Goal: Information Seeking & Learning: Learn about a topic

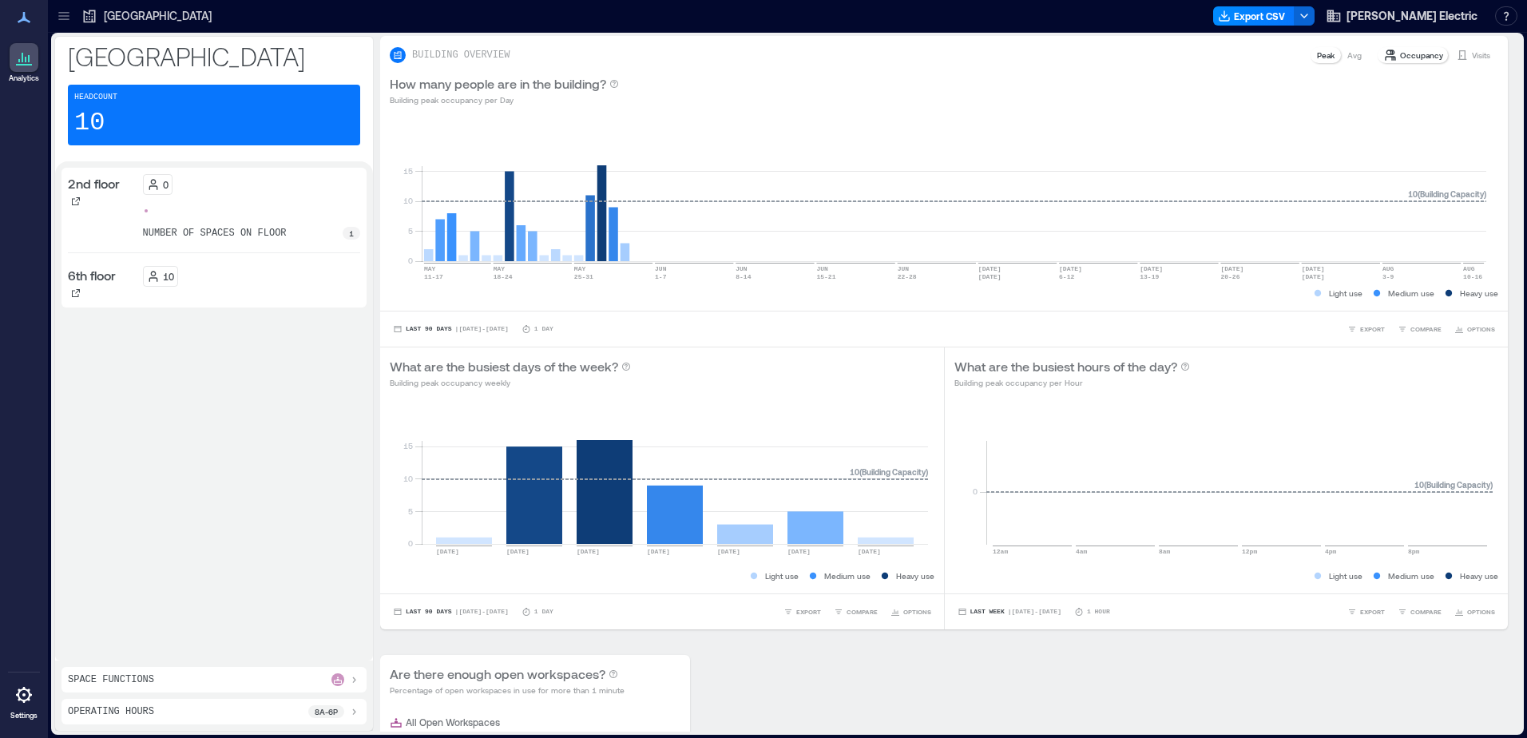
click at [60, 18] on icon at bounding box center [64, 16] width 16 height 16
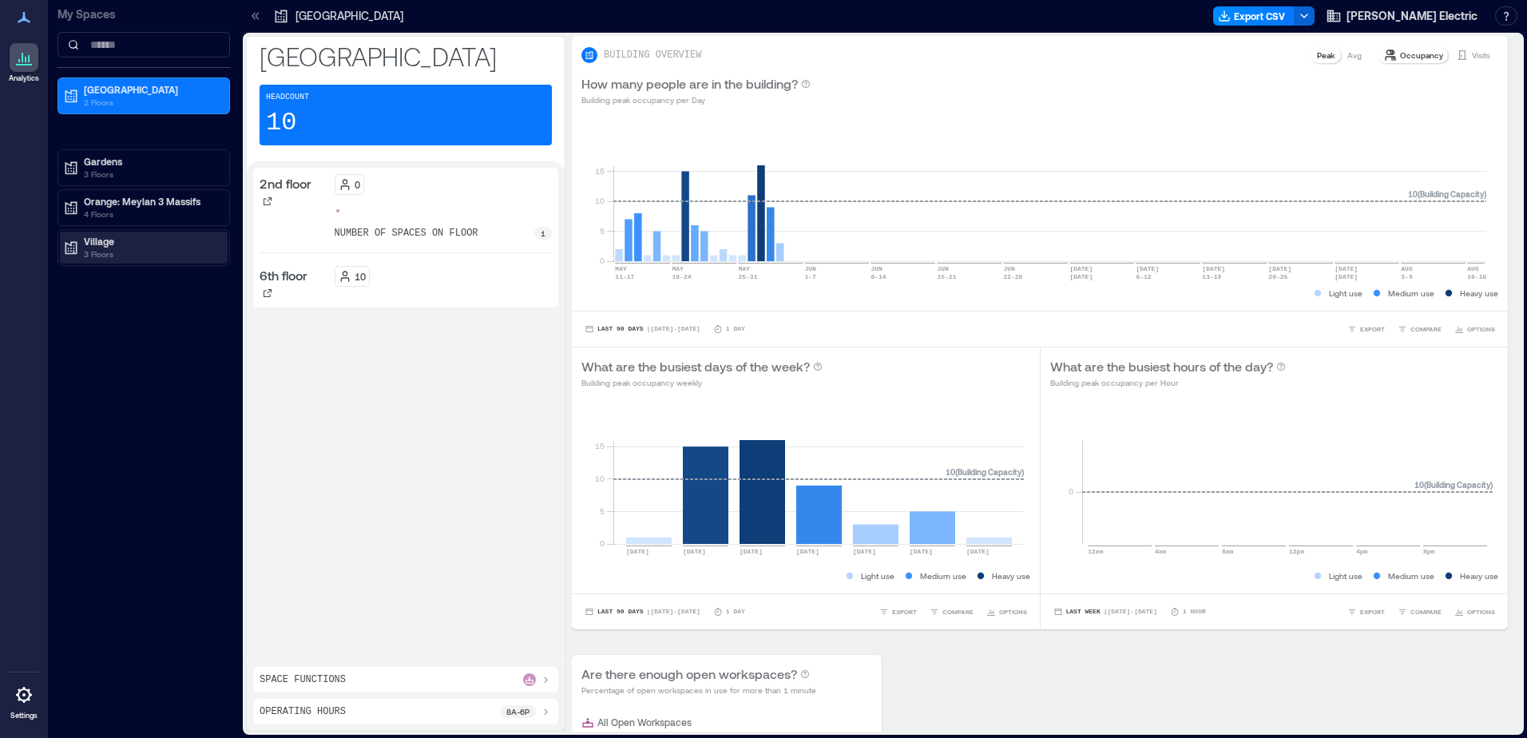
click at [145, 252] on p "3 Floors" at bounding box center [151, 254] width 134 height 13
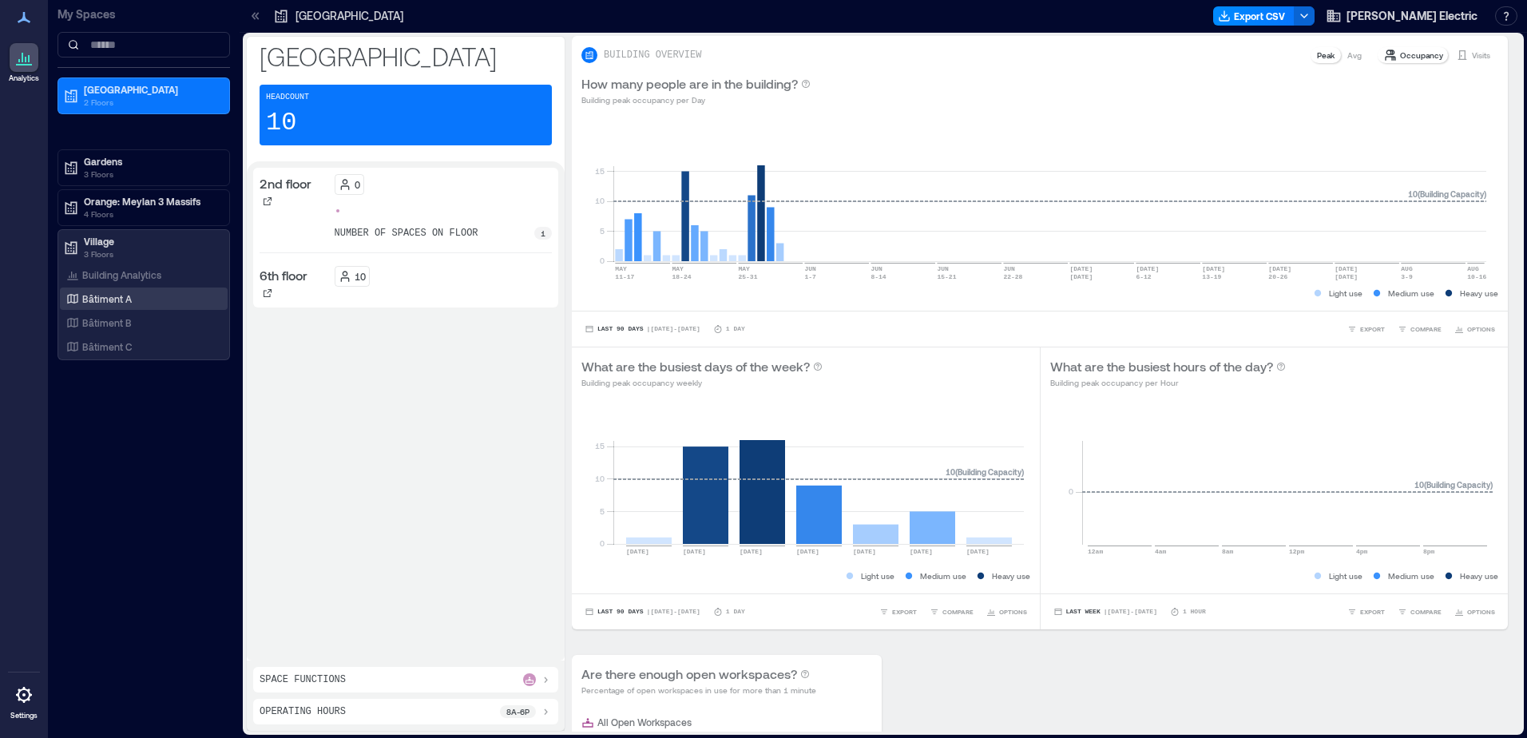
click at [127, 303] on p "Bâtiment A" at bounding box center [107, 298] width 50 height 13
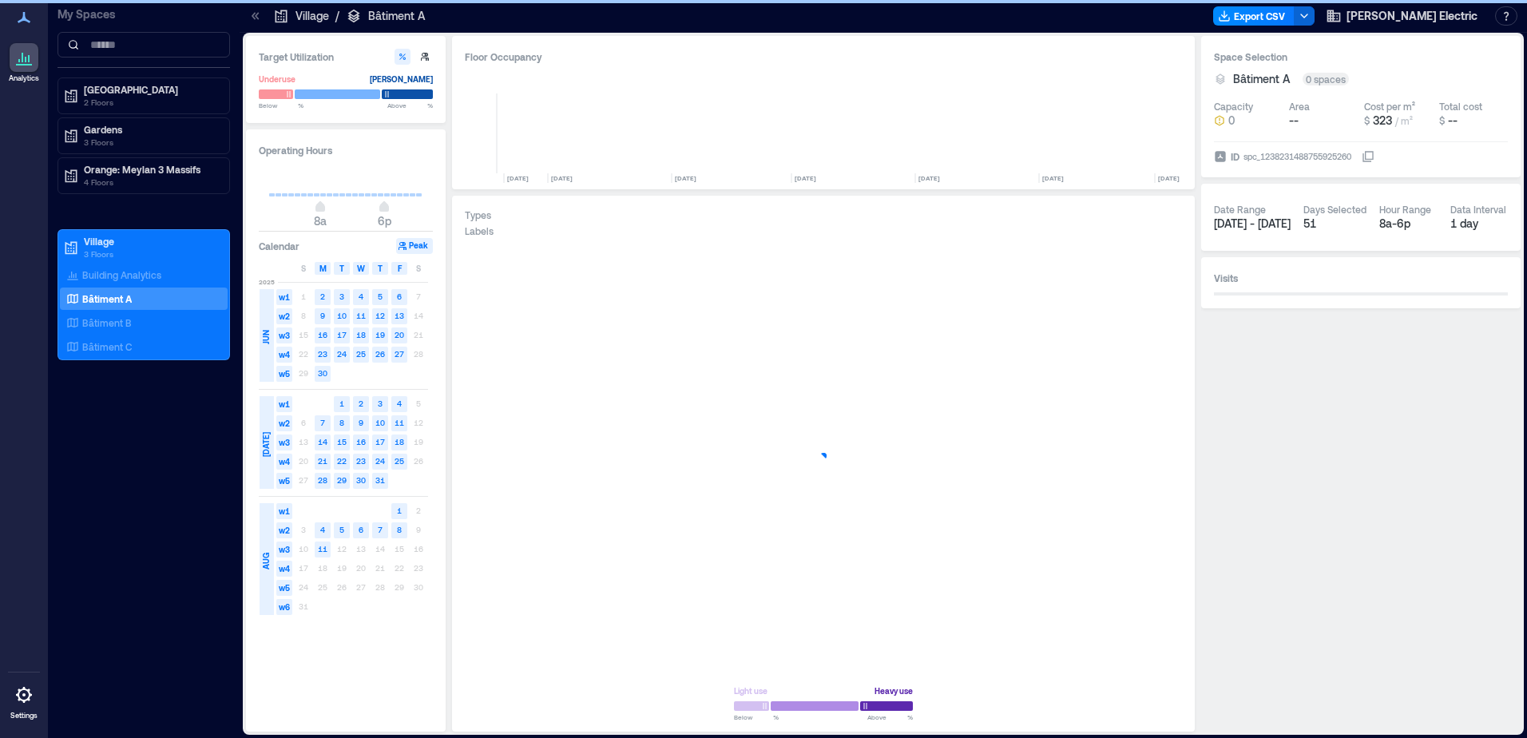
scroll to position [0, 2088]
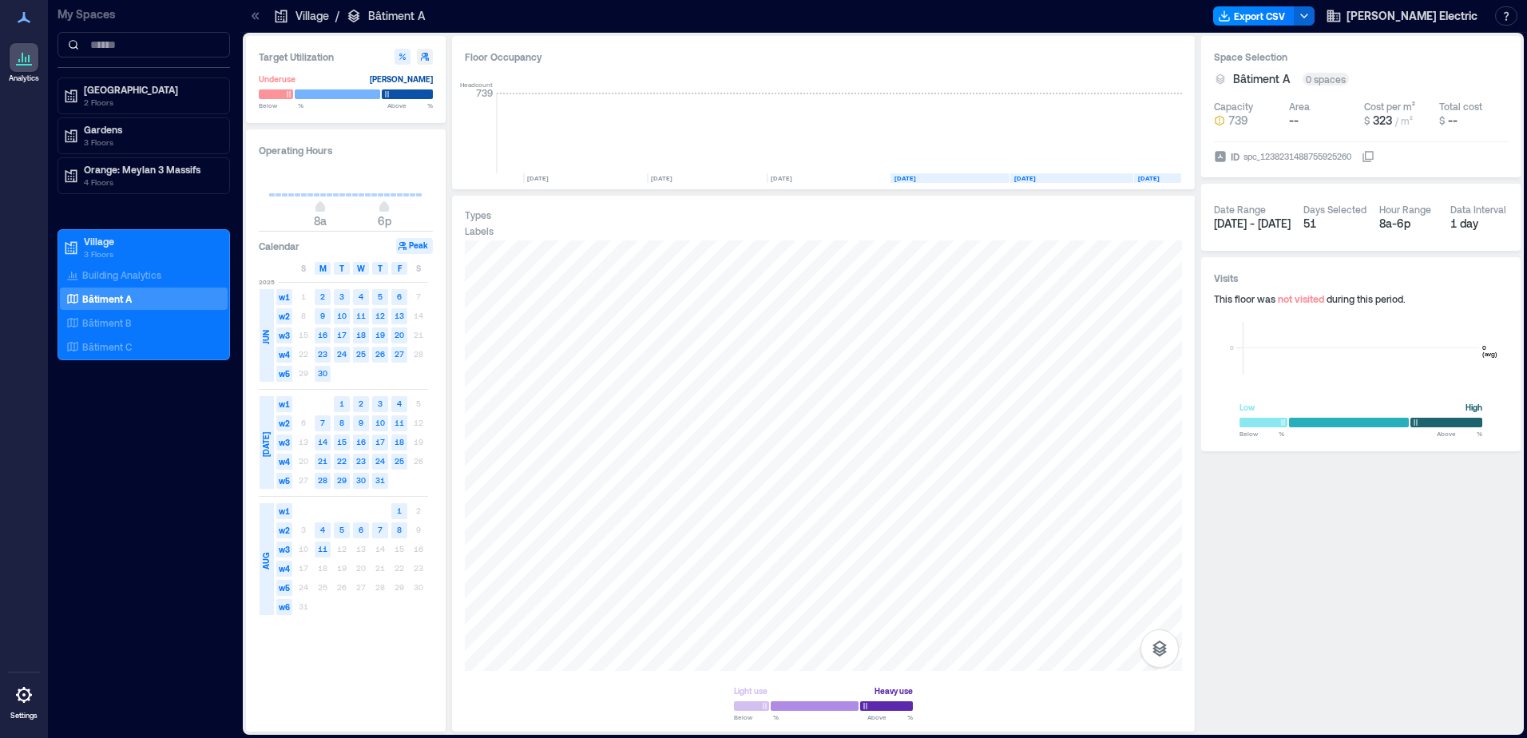
click at [429, 56] on icon "button" at bounding box center [425, 57] width 10 height 10
type input "***"
click at [412, 59] on div at bounding box center [413, 57] width 38 height 16
click at [405, 60] on icon "button" at bounding box center [403, 57] width 10 height 10
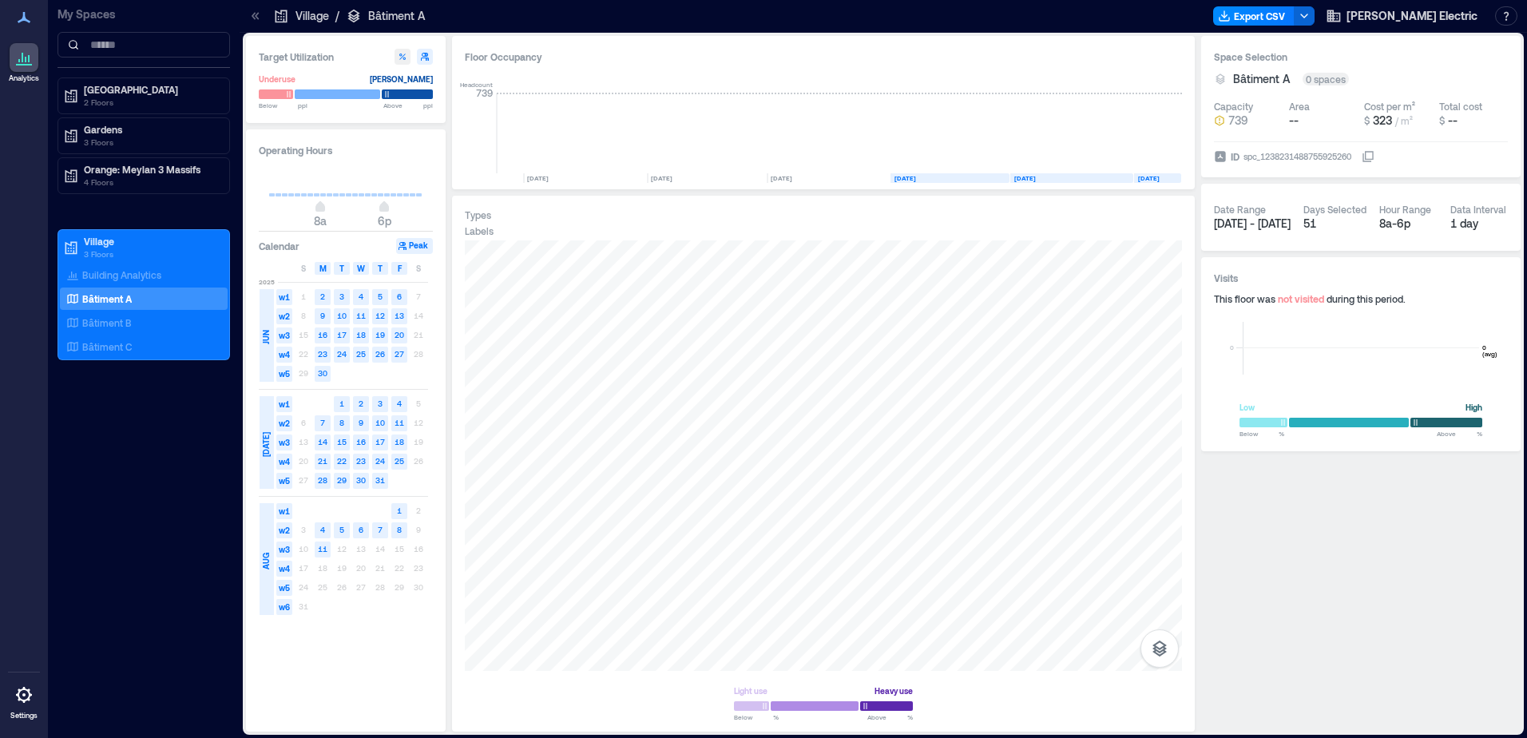
type input "**"
click at [1311, 154] on div "spc_1238231488755925260" at bounding box center [1297, 157] width 111 height 16
click at [1361, 154] on button "ID spc_1238231488755925260" at bounding box center [1367, 156] width 13 height 13
click at [1169, 652] on button "button" at bounding box center [1159, 648] width 38 height 38
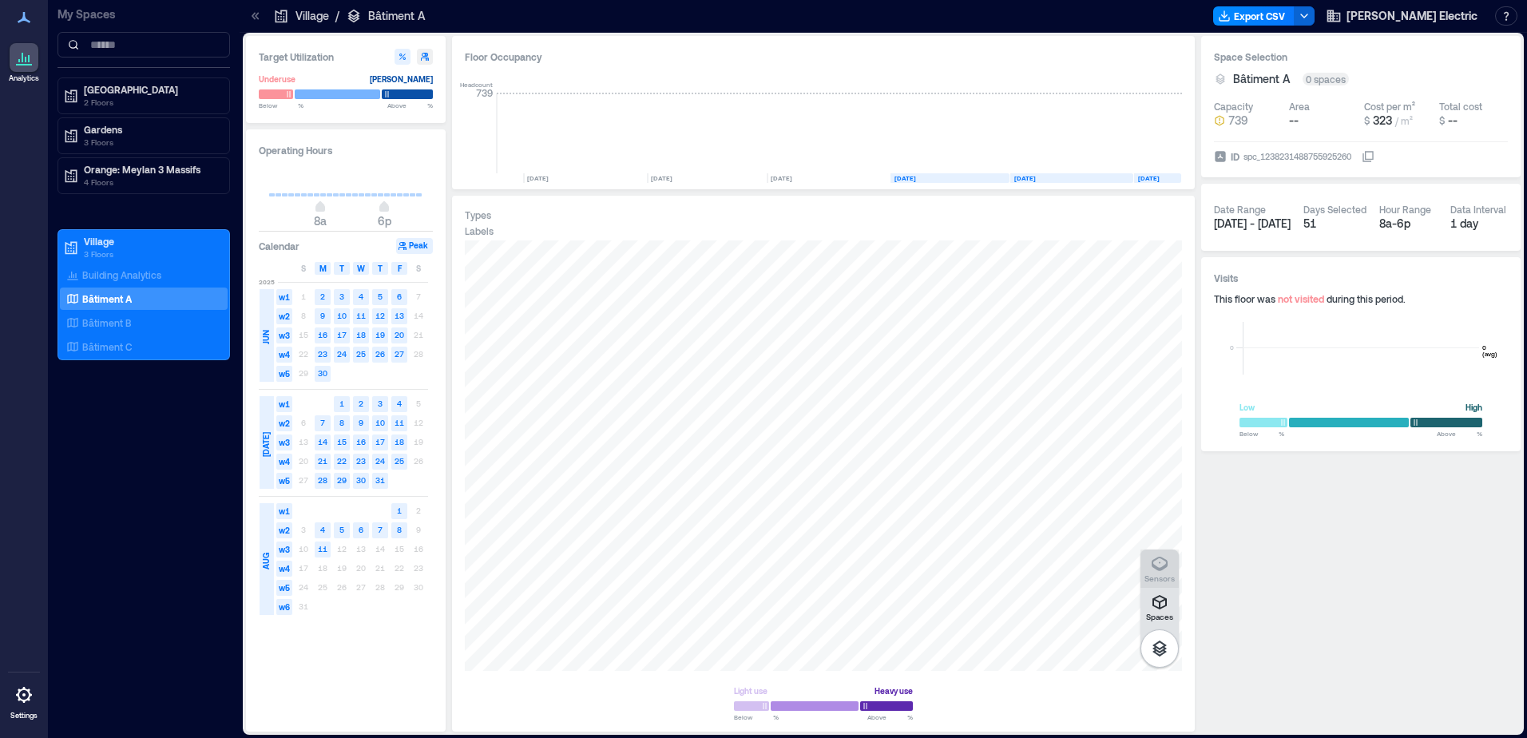
click at [1148, 560] on div "Sensors" at bounding box center [1159, 568] width 30 height 29
click at [791, 342] on div "A1EQY019" at bounding box center [823, 455] width 717 height 430
click at [909, 252] on span "Details" at bounding box center [901, 257] width 36 height 16
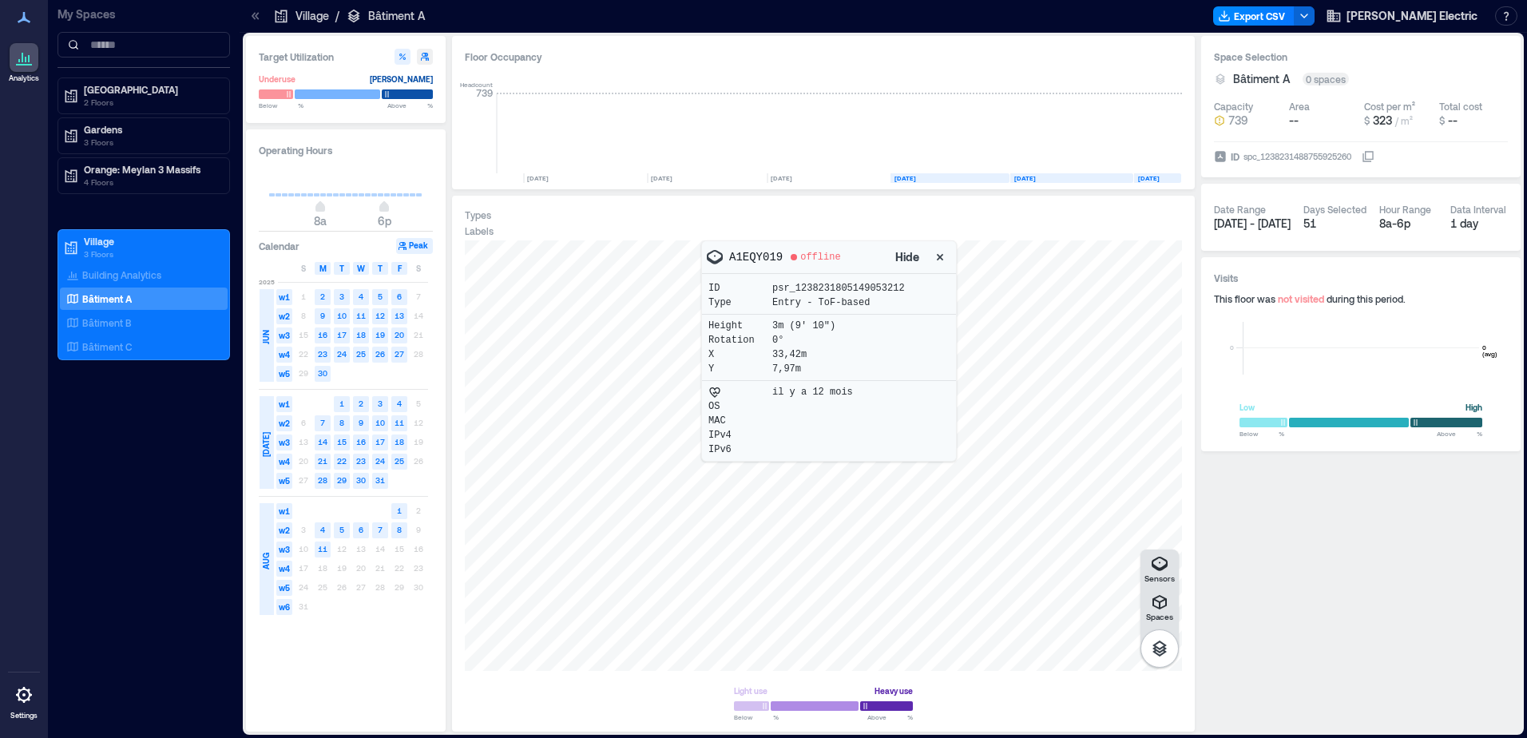
click at [763, 256] on p "A1EQY019" at bounding box center [755, 257] width 53 height 16
drag, startPoint x: 763, startPoint y: 256, endPoint x: 758, endPoint y: 267, distance: 13.2
click at [758, 267] on div "A1EQY019 offline Hide" at bounding box center [829, 257] width 254 height 32
click at [763, 254] on p "A1EQY019" at bounding box center [755, 257] width 53 height 16
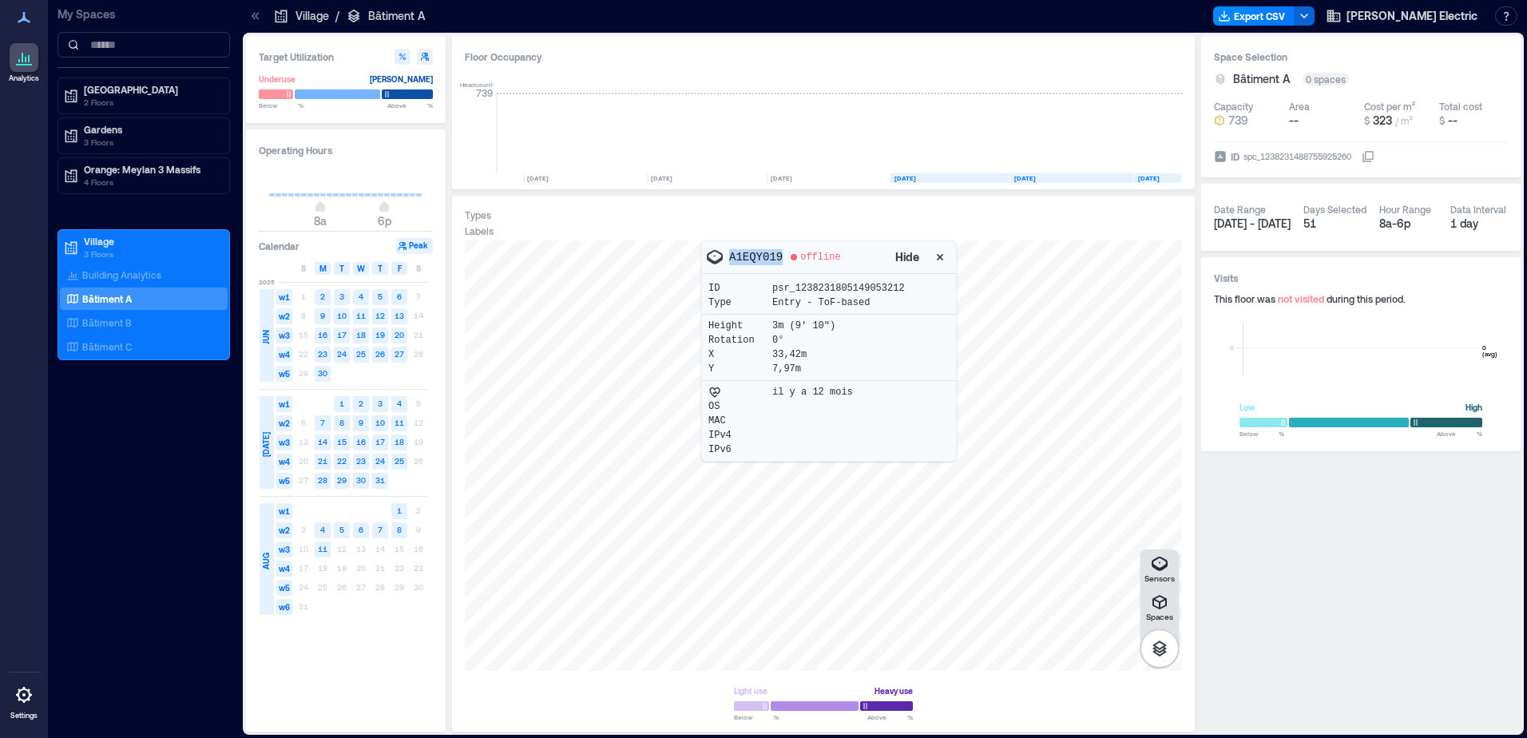
click at [763, 254] on p "A1EQY019" at bounding box center [755, 257] width 53 height 16
drag, startPoint x: 763, startPoint y: 254, endPoint x: 717, endPoint y: 259, distance: 46.6
click at [717, 259] on icon at bounding box center [714, 257] width 19 height 19
click at [751, 254] on p "A1EQY019" at bounding box center [755, 257] width 53 height 16
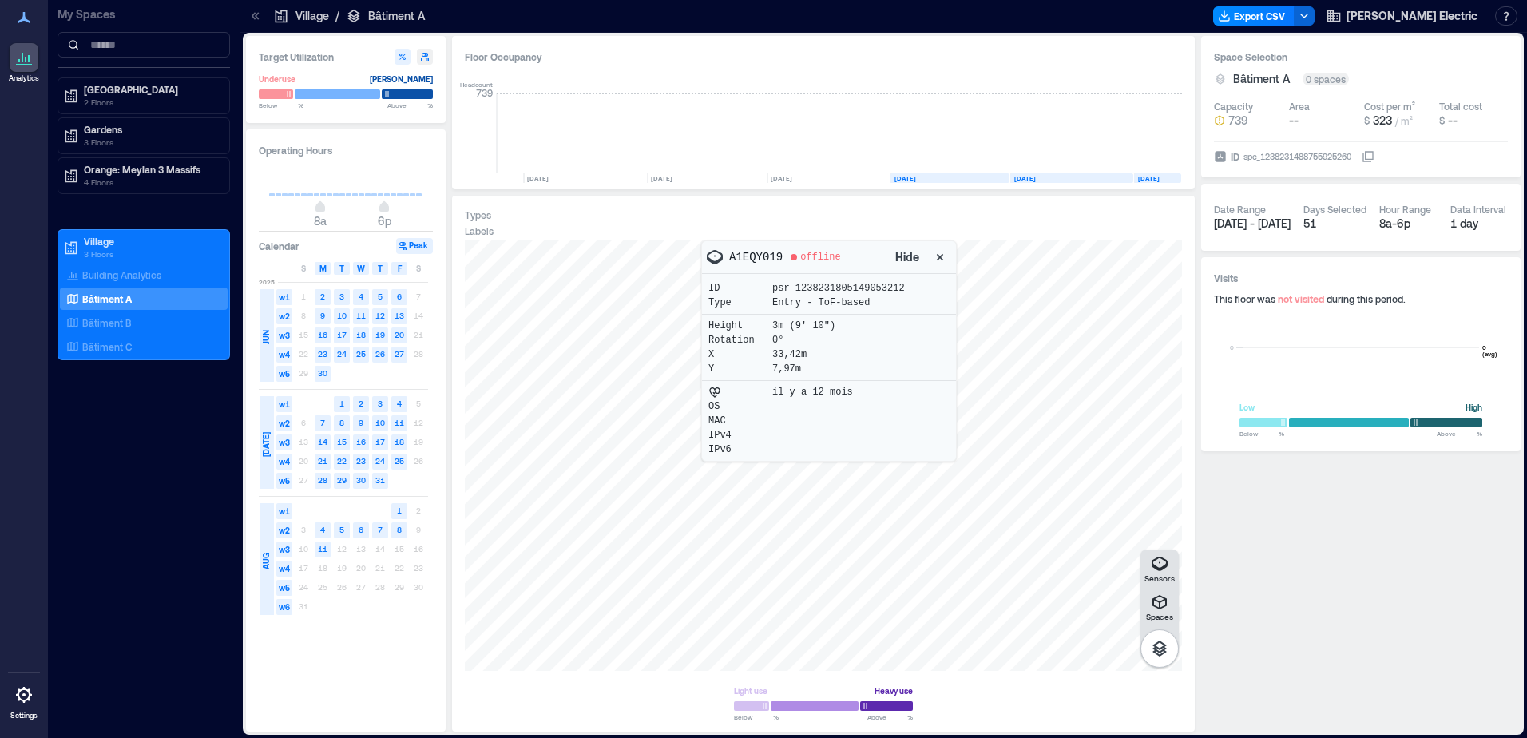
drag, startPoint x: 751, startPoint y: 254, endPoint x: 751, endPoint y: 283, distance: 28.8
click at [751, 283] on p "ID" at bounding box center [740, 288] width 64 height 13
drag, startPoint x: 911, startPoint y: 288, endPoint x: 769, endPoint y: 287, distance: 142.1
click at [769, 287] on div "ID psr_1238231805149053212" at bounding box center [828, 288] width 241 height 13
drag, startPoint x: 769, startPoint y: 287, endPoint x: 747, endPoint y: 250, distance: 43.3
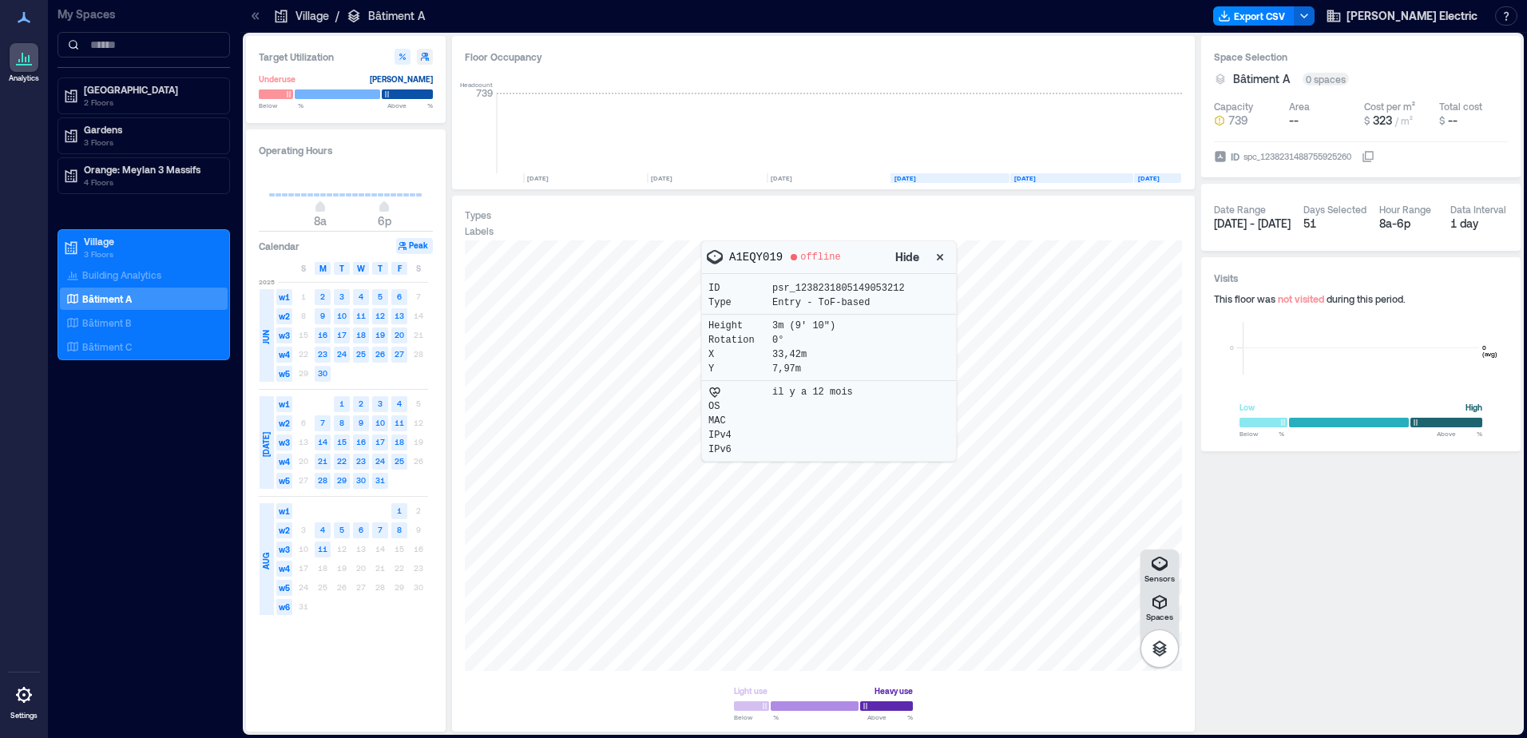
click at [747, 250] on p "A1EQY019" at bounding box center [755, 257] width 53 height 16
copy p "A1EQY019"
click at [108, 319] on p "Bâtiment B" at bounding box center [107, 322] width 50 height 13
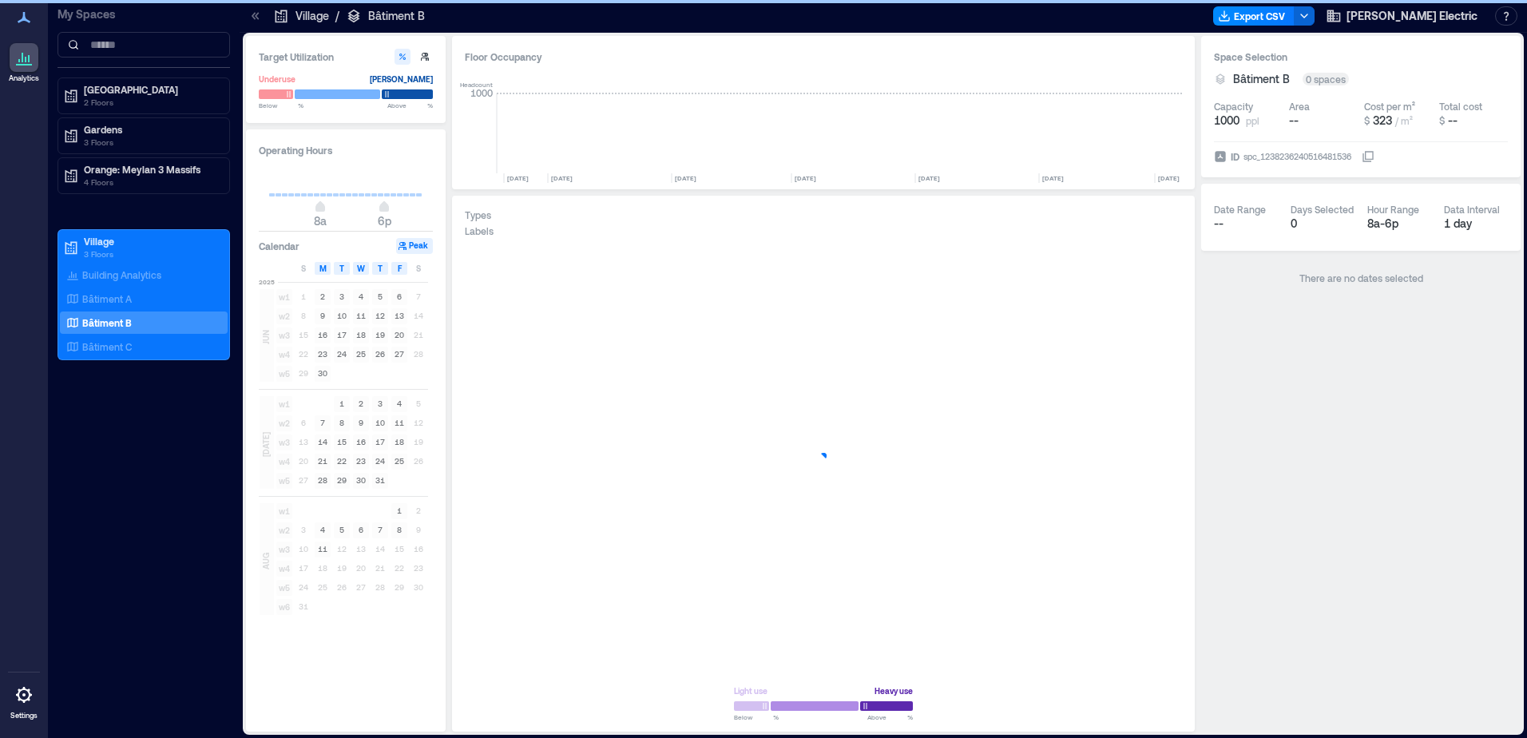
scroll to position [0, 2088]
click at [779, 513] on div "K1FNX044" at bounding box center [823, 455] width 717 height 430
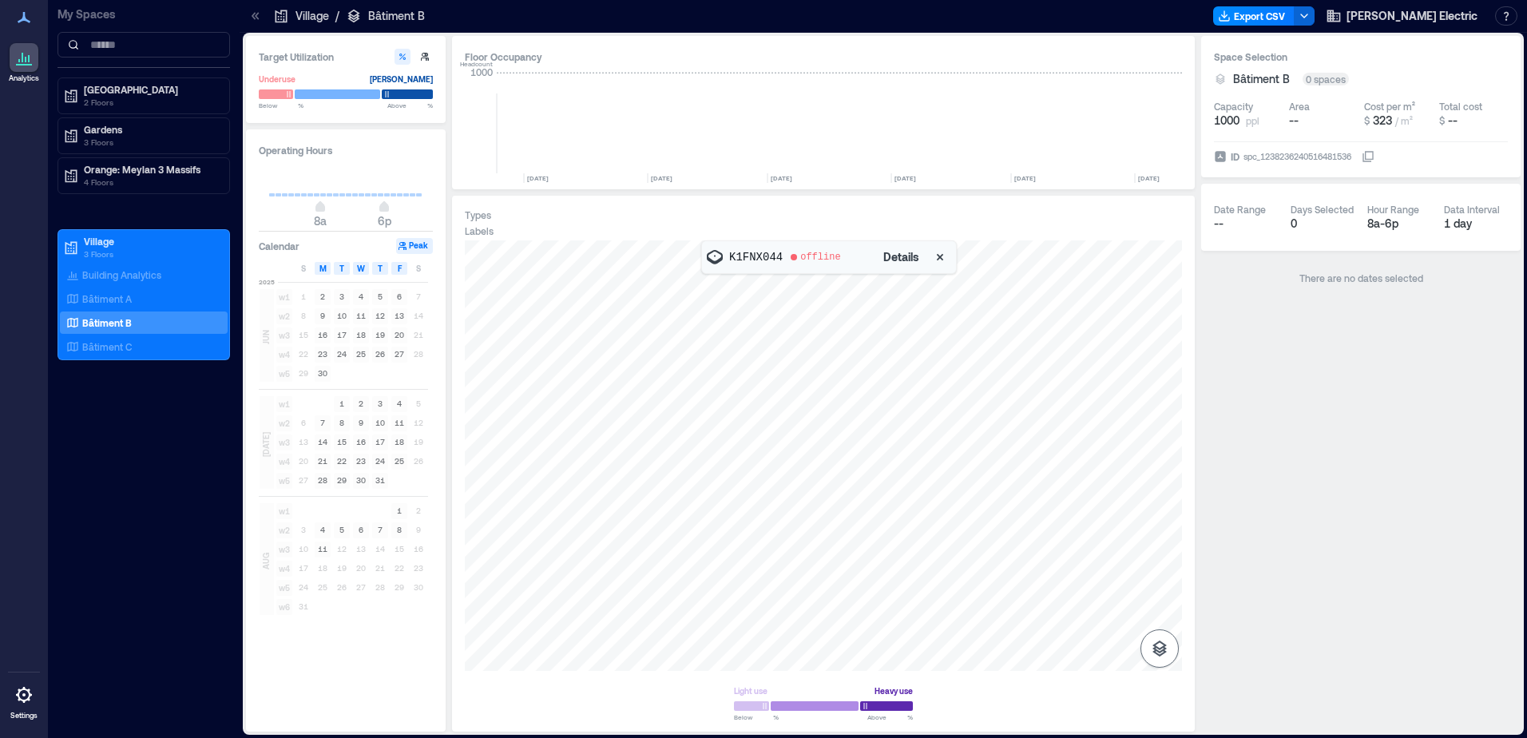
click at [1171, 649] on button "button" at bounding box center [1159, 648] width 38 height 38
click at [1162, 604] on icon "button" at bounding box center [1159, 601] width 19 height 19
click at [1160, 608] on icon "button" at bounding box center [1159, 602] width 14 height 14
click at [1161, 564] on icon "button" at bounding box center [1159, 563] width 19 height 19
click at [1166, 569] on icon "button" at bounding box center [1159, 563] width 19 height 19
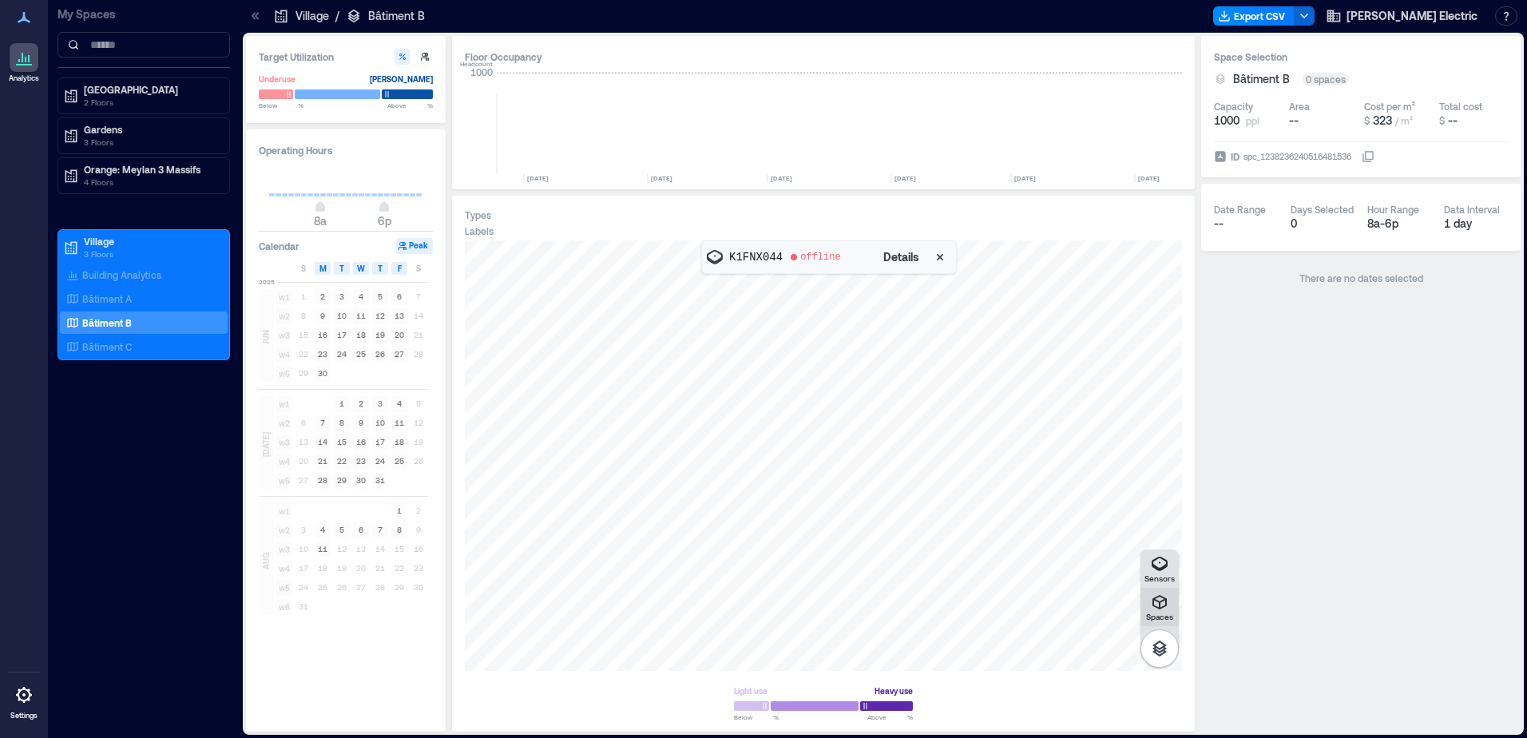
click at [1170, 616] on p "Spaces" at bounding box center [1159, 617] width 27 height 10
click at [125, 300] on p "Bâtiment A" at bounding box center [107, 298] width 50 height 13
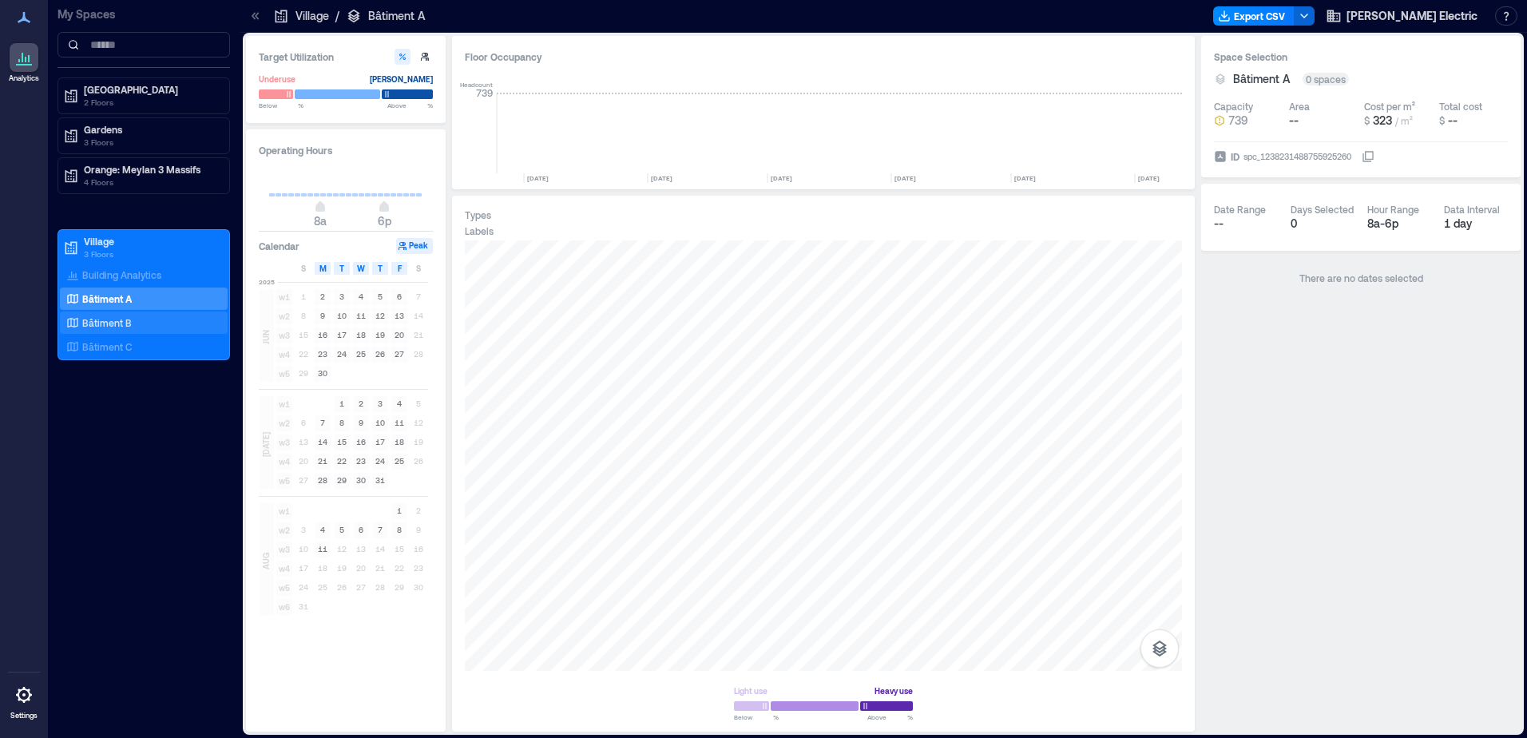
click at [92, 324] on p "Bâtiment B" at bounding box center [107, 322] width 50 height 13
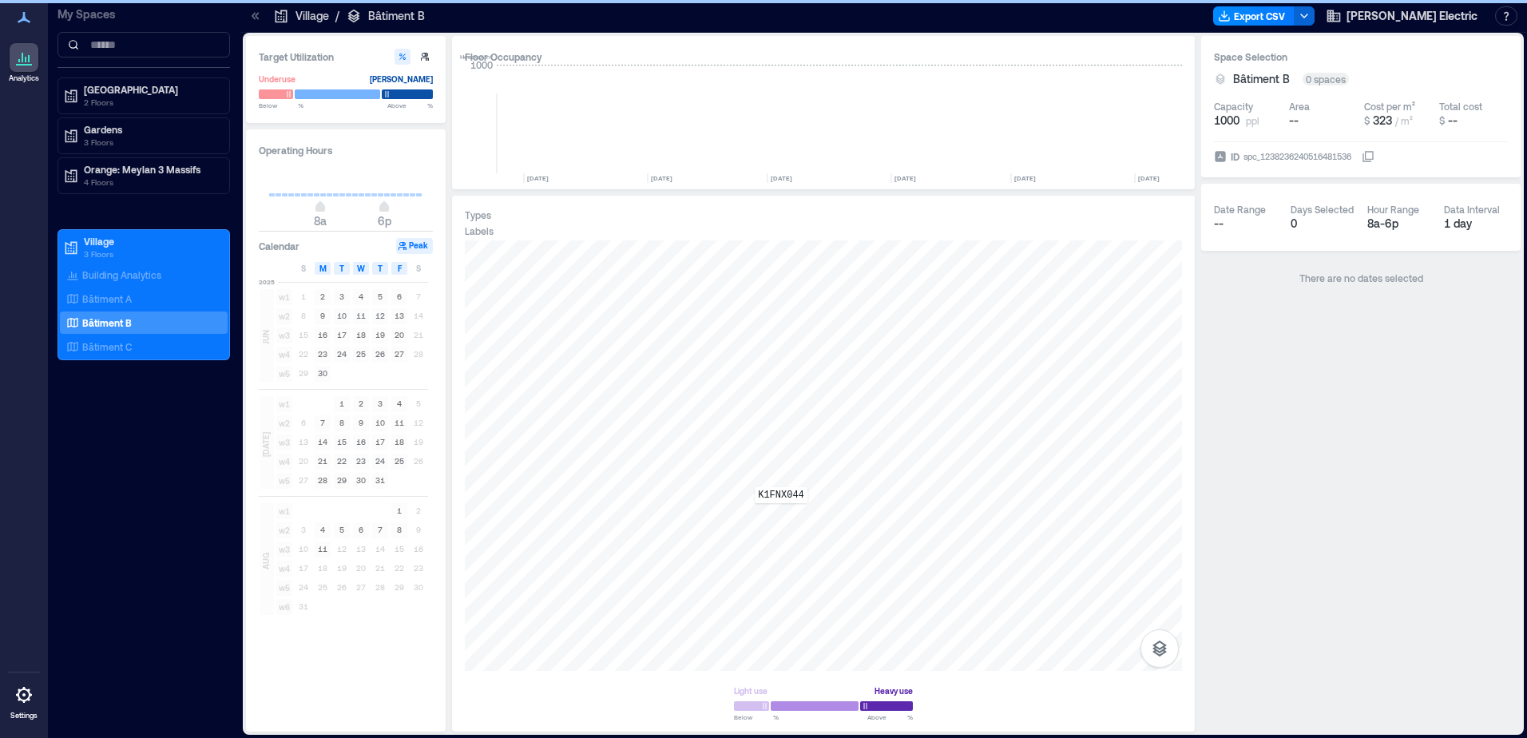
click at [781, 514] on div "K1FNX044" at bounding box center [823, 455] width 717 height 430
click at [913, 249] on button "Details" at bounding box center [901, 257] width 46 height 26
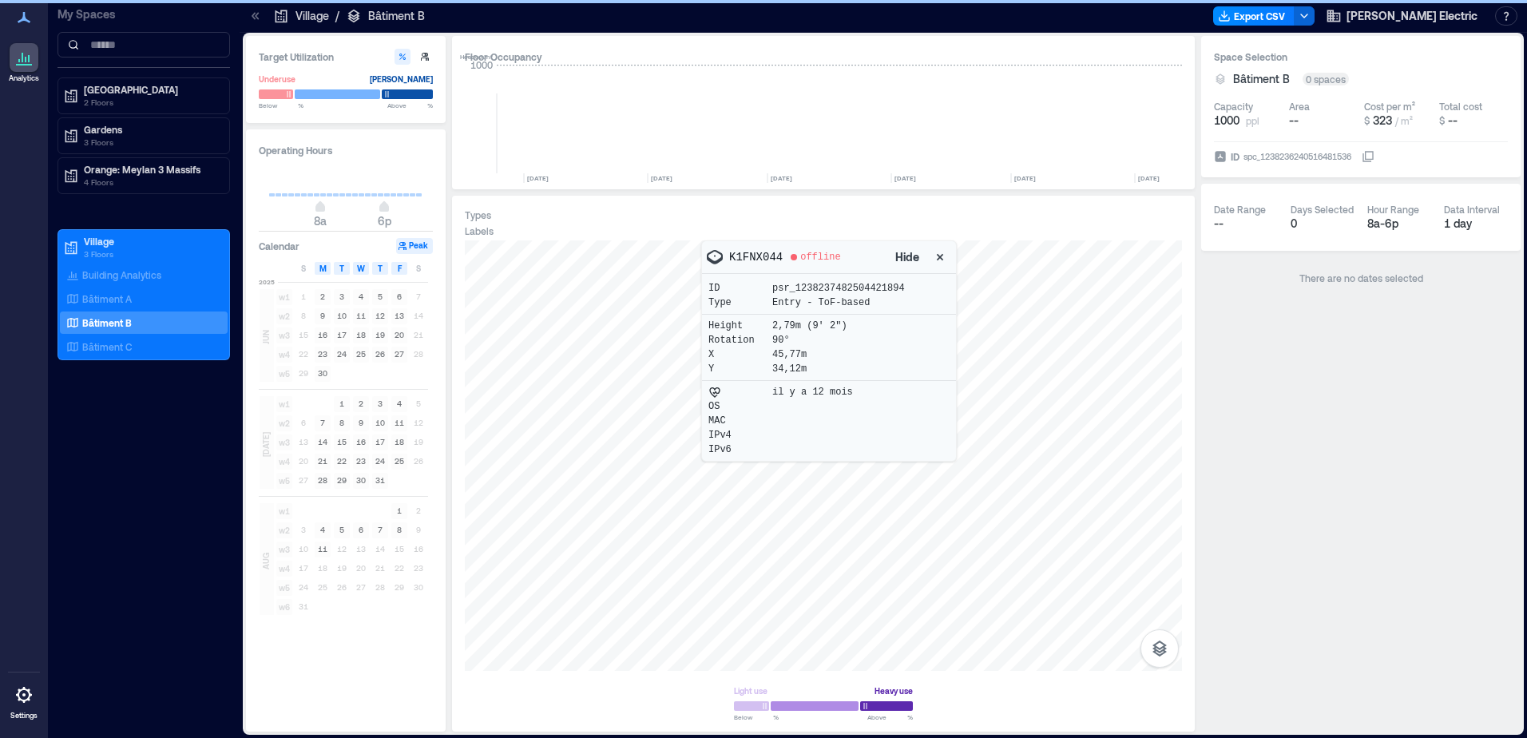
click at [767, 251] on p "K1FNX044" at bounding box center [755, 257] width 53 height 16
copy p "K1FNX044"
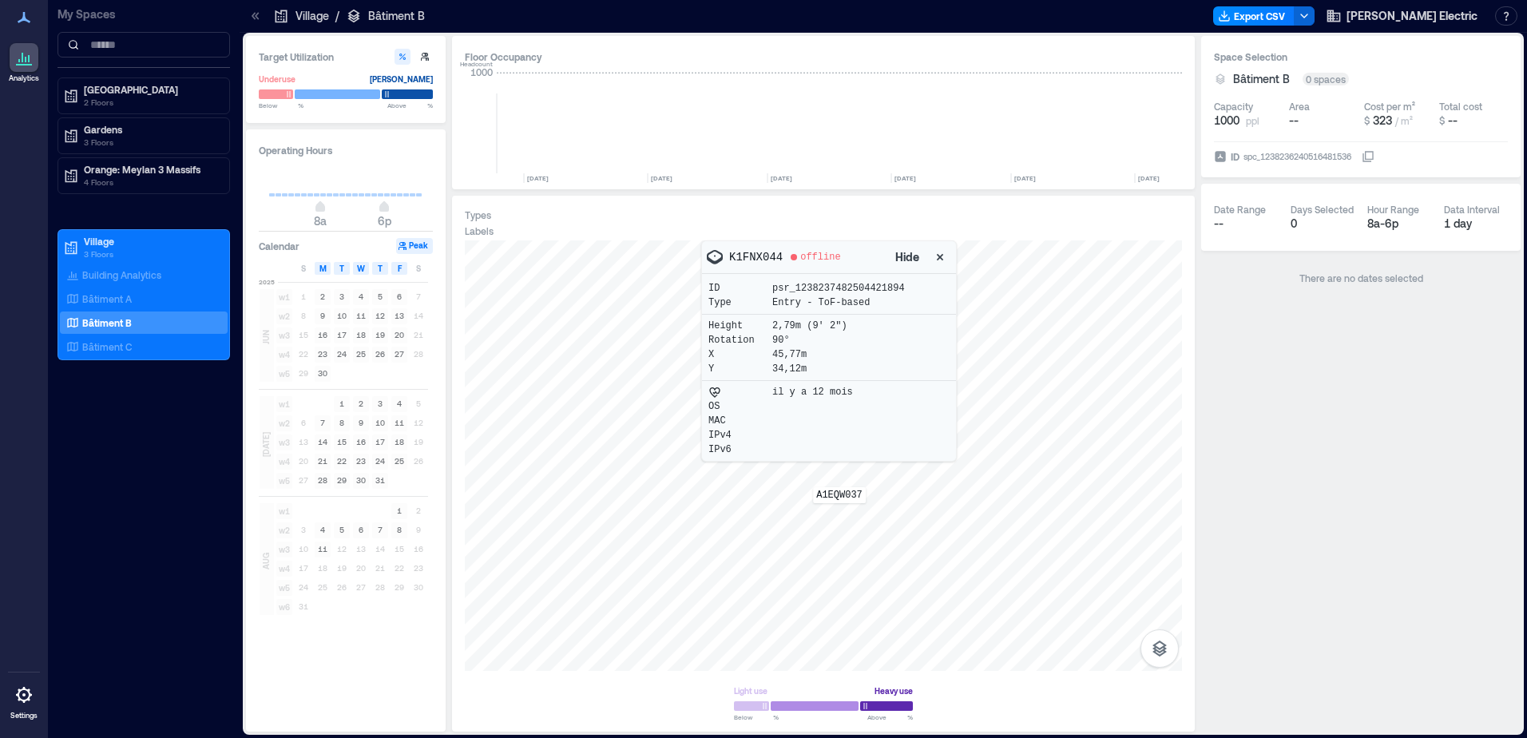
click at [838, 515] on div "A1EQW037" at bounding box center [823, 455] width 717 height 430
click at [758, 258] on p "A1EQW037" at bounding box center [755, 257] width 53 height 16
copy p "A1EQW037"
click at [813, 561] on div "A1EQX003" at bounding box center [823, 455] width 717 height 430
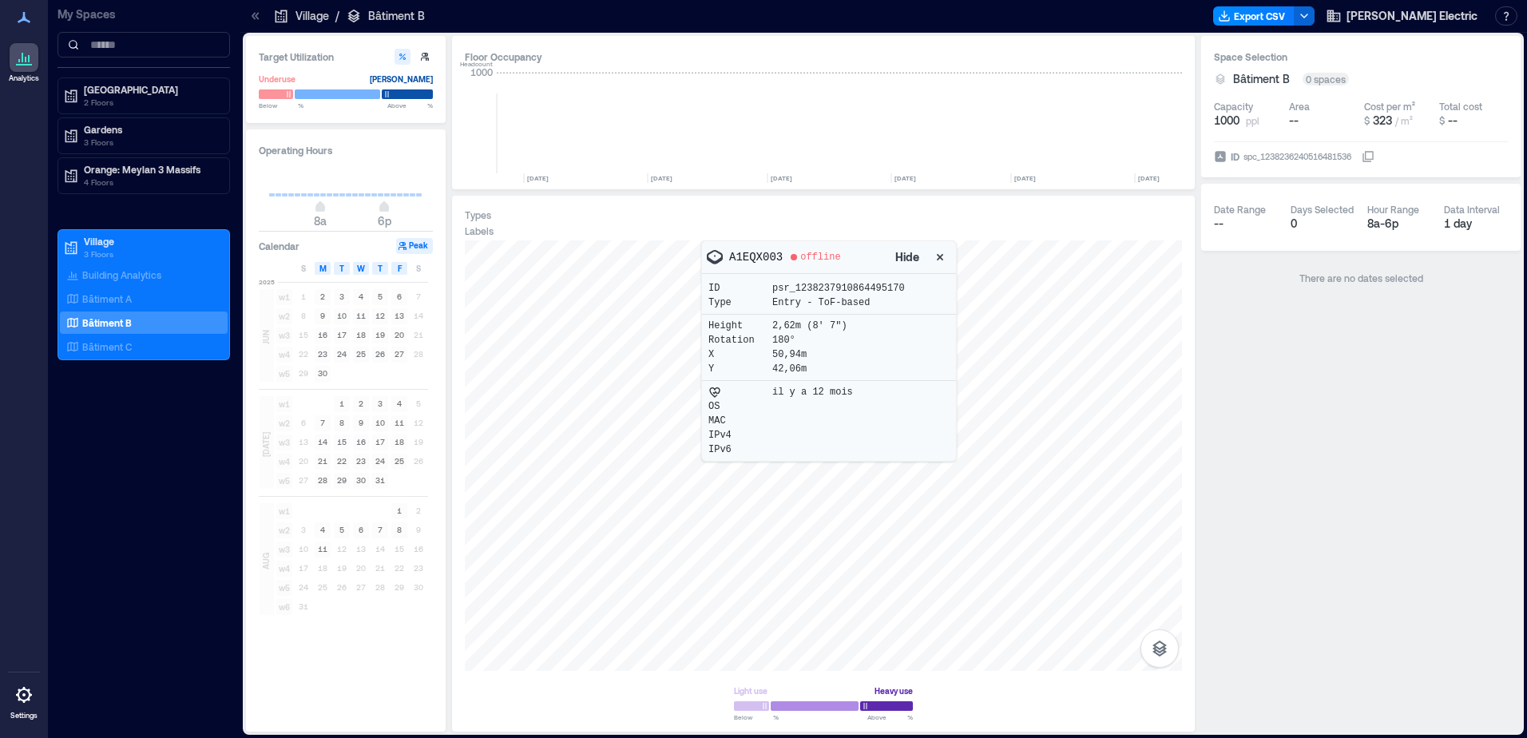
click at [757, 256] on p "A1EQX003" at bounding box center [755, 257] width 53 height 16
copy p "A1EQX003"
click at [133, 347] on div "Bâtiment C" at bounding box center [140, 347] width 155 height 16
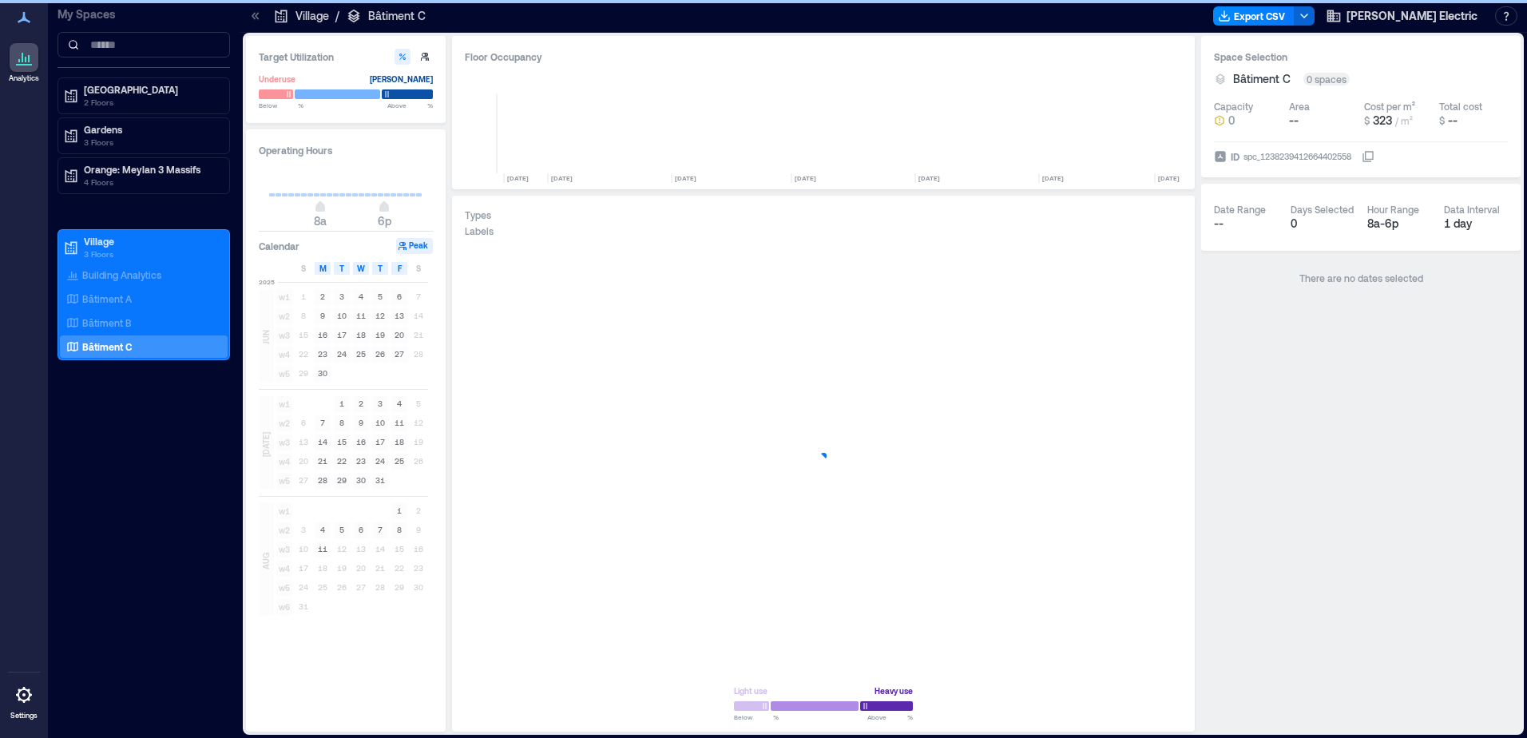
scroll to position [0, 2088]
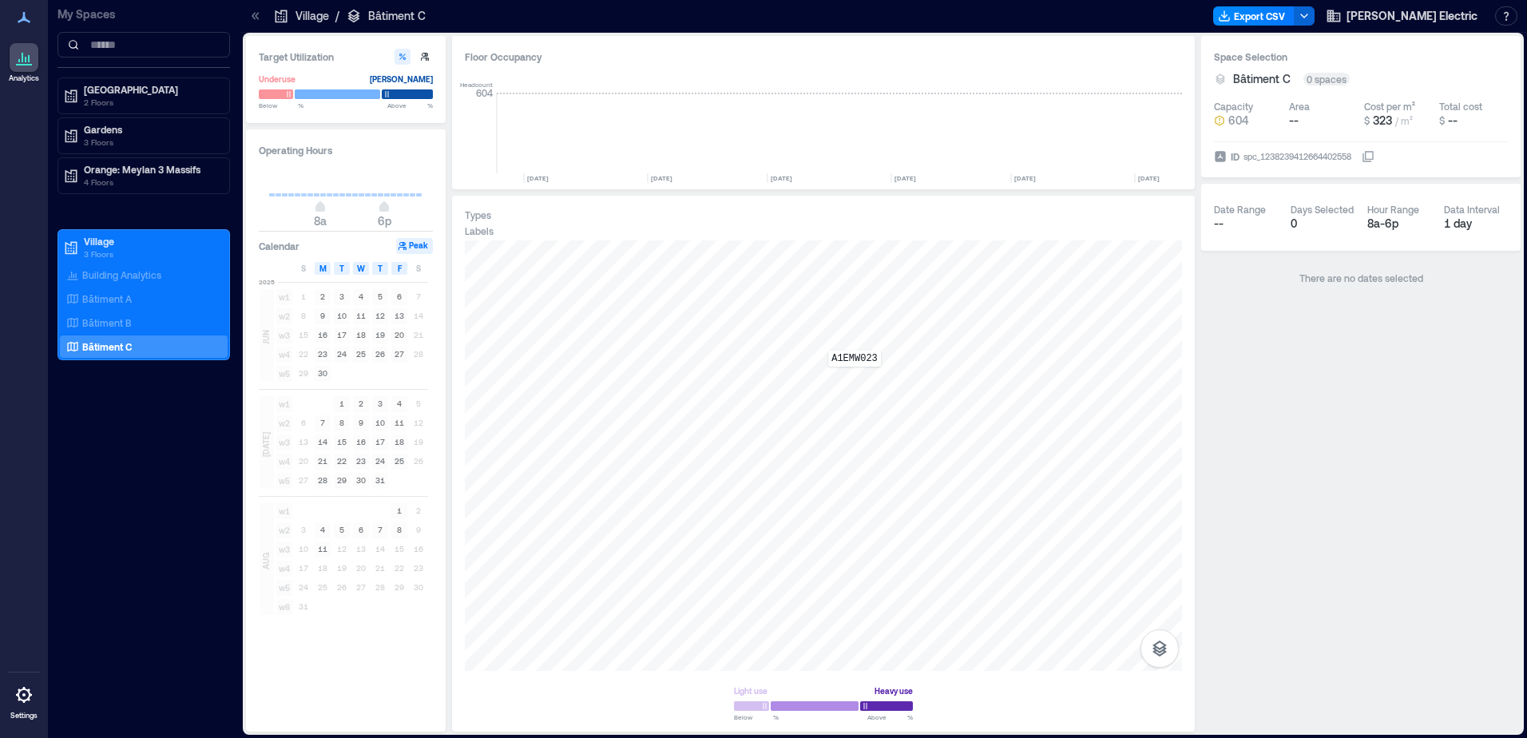
click at [854, 376] on div "A1EMW023" at bounding box center [823, 455] width 717 height 430
click at [734, 253] on p "A1EMW023" at bounding box center [755, 257] width 53 height 16
copy p "A1EMW023"
click at [153, 46] on input at bounding box center [143, 45] width 172 height 26
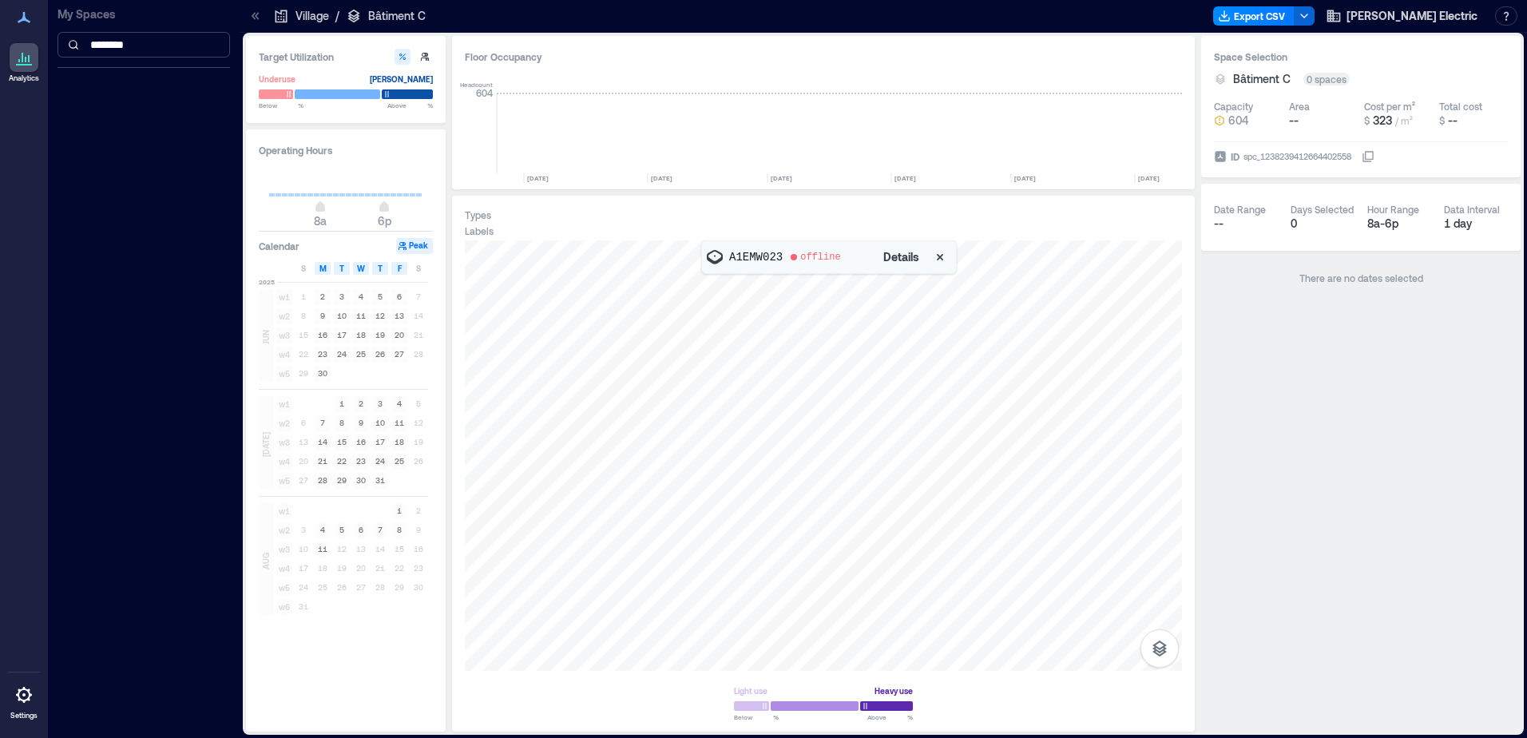
type input "********"
click at [18, 61] on icon at bounding box center [19, 60] width 2 height 3
click at [97, 17] on p "My Spaces" at bounding box center [143, 14] width 172 height 16
click at [279, 16] on icon at bounding box center [281, 16] width 16 height 16
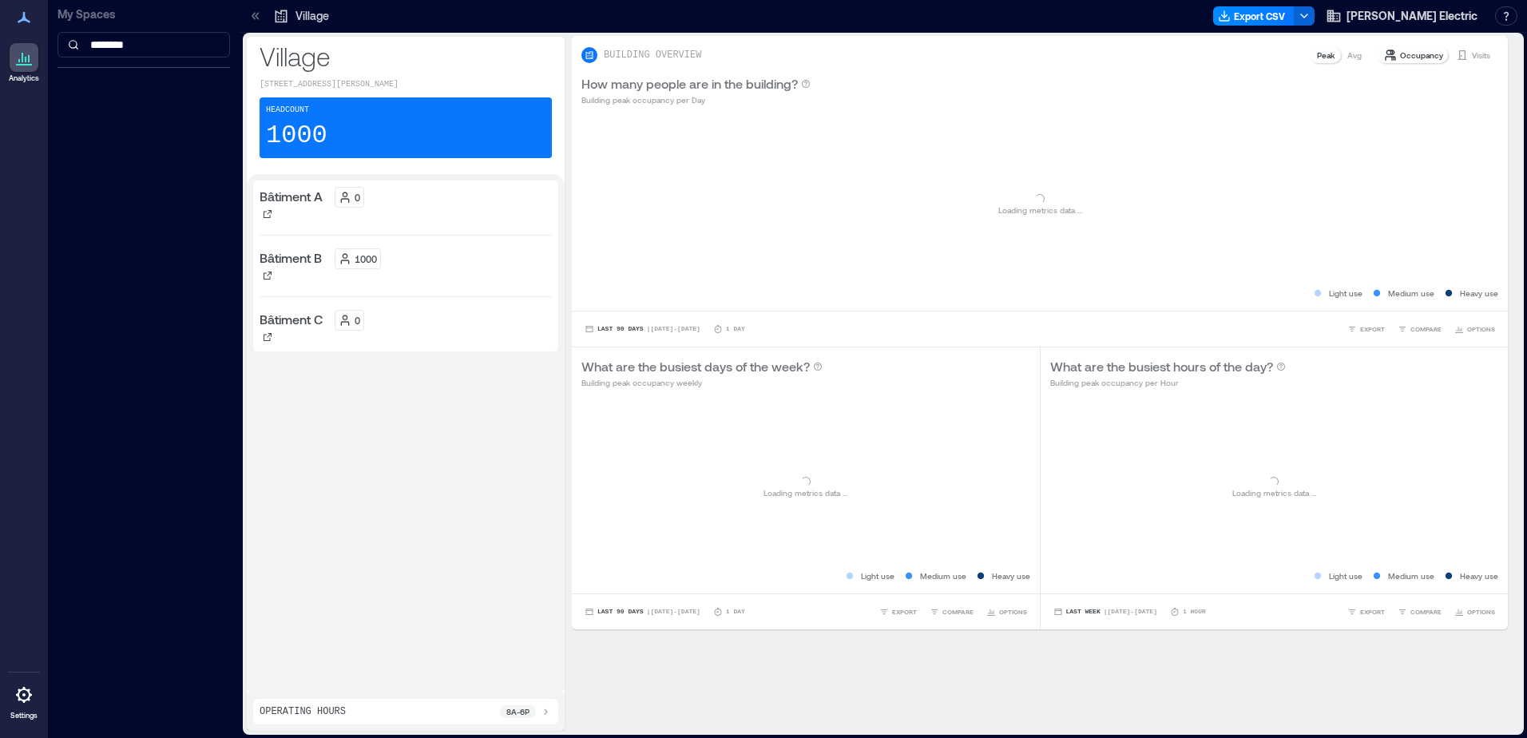
click at [256, 15] on icon at bounding box center [257, 15] width 4 height 7
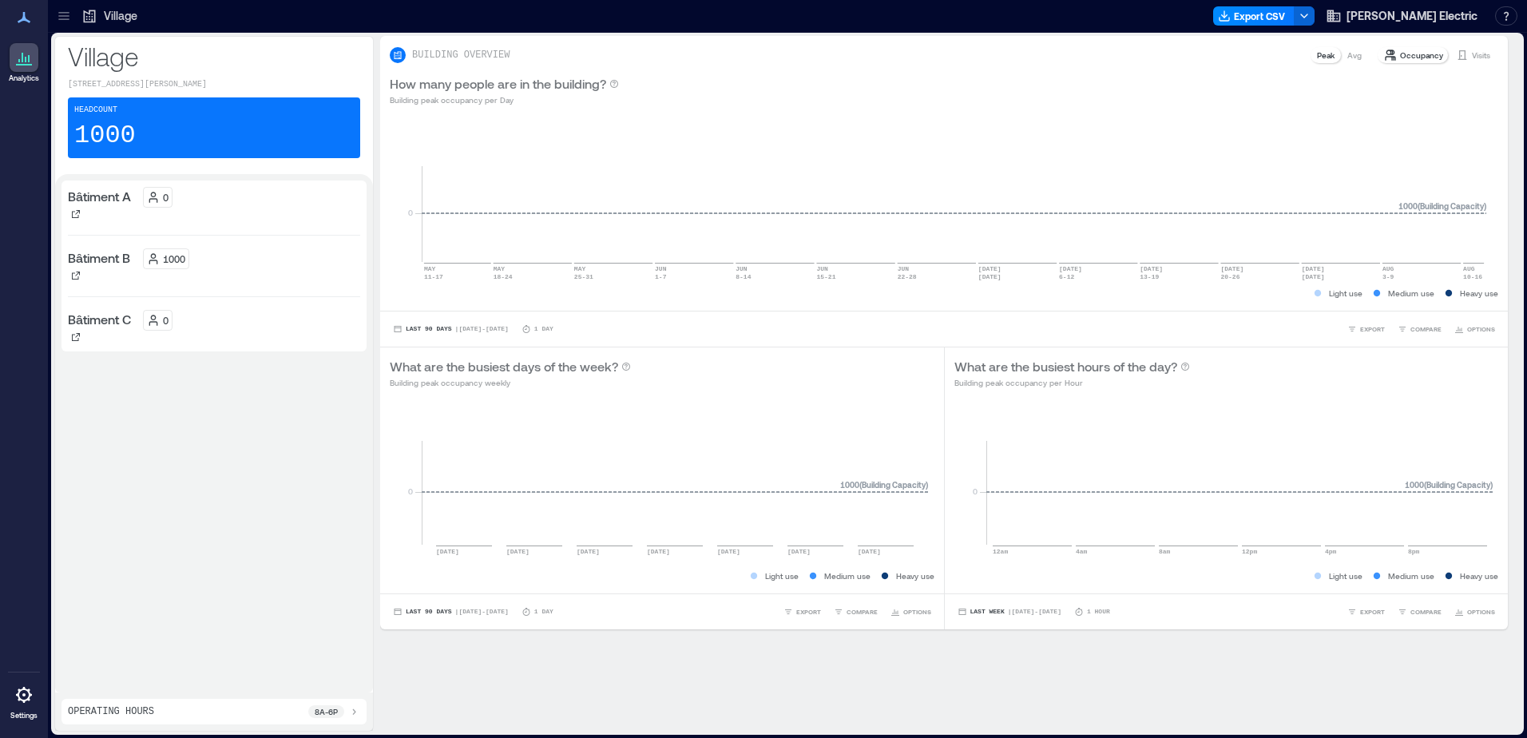
click at [61, 15] on icon at bounding box center [64, 16] width 16 height 16
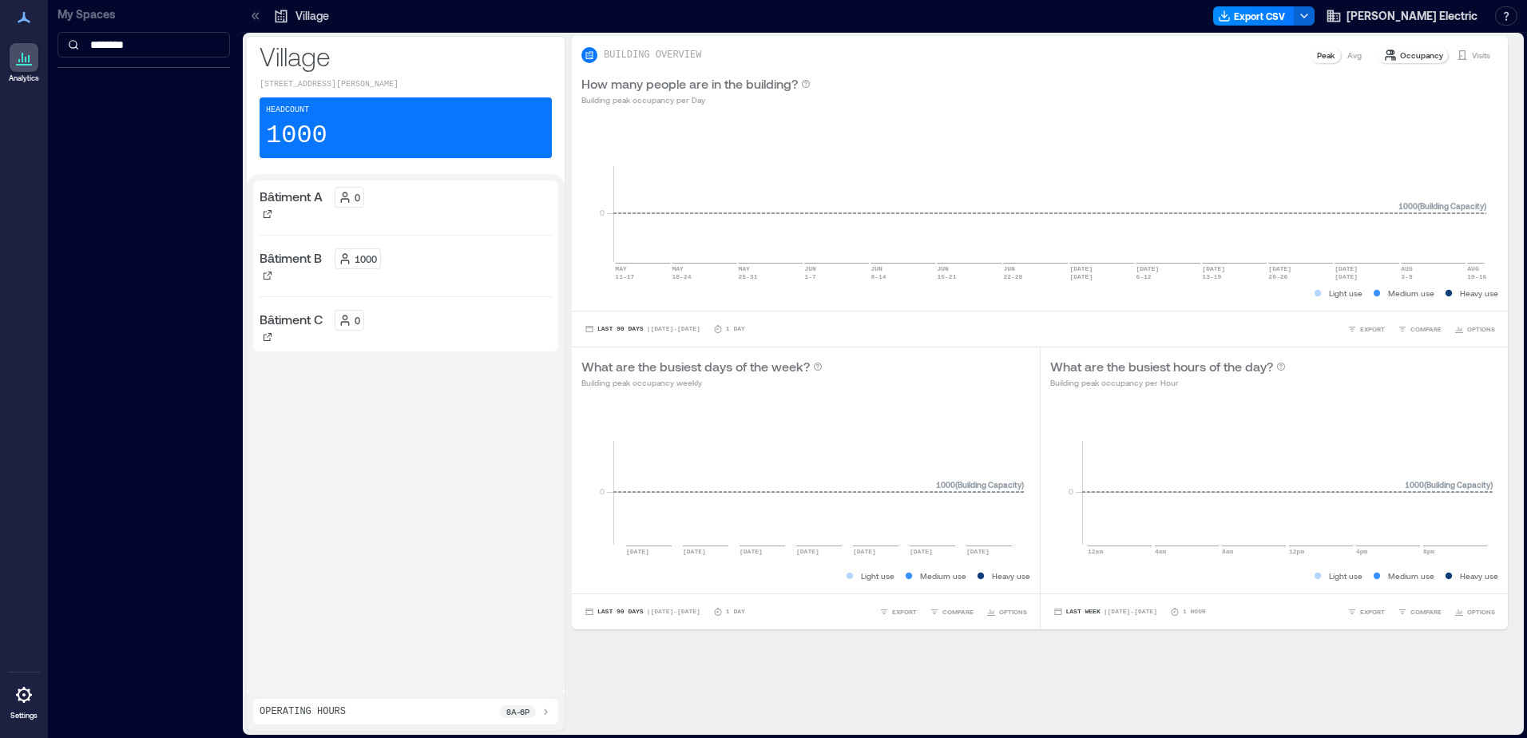
click at [18, 61] on icon at bounding box center [19, 60] width 2 height 3
click at [122, 50] on input "********" at bounding box center [143, 45] width 172 height 26
drag, startPoint x: 169, startPoint y: 41, endPoint x: 0, endPoint y: 42, distance: 169.3
click at [0, 42] on html "Analytics Settings My Spaces ******** Village Export CSV [PERSON_NAME] Electric…" at bounding box center [763, 369] width 1527 height 738
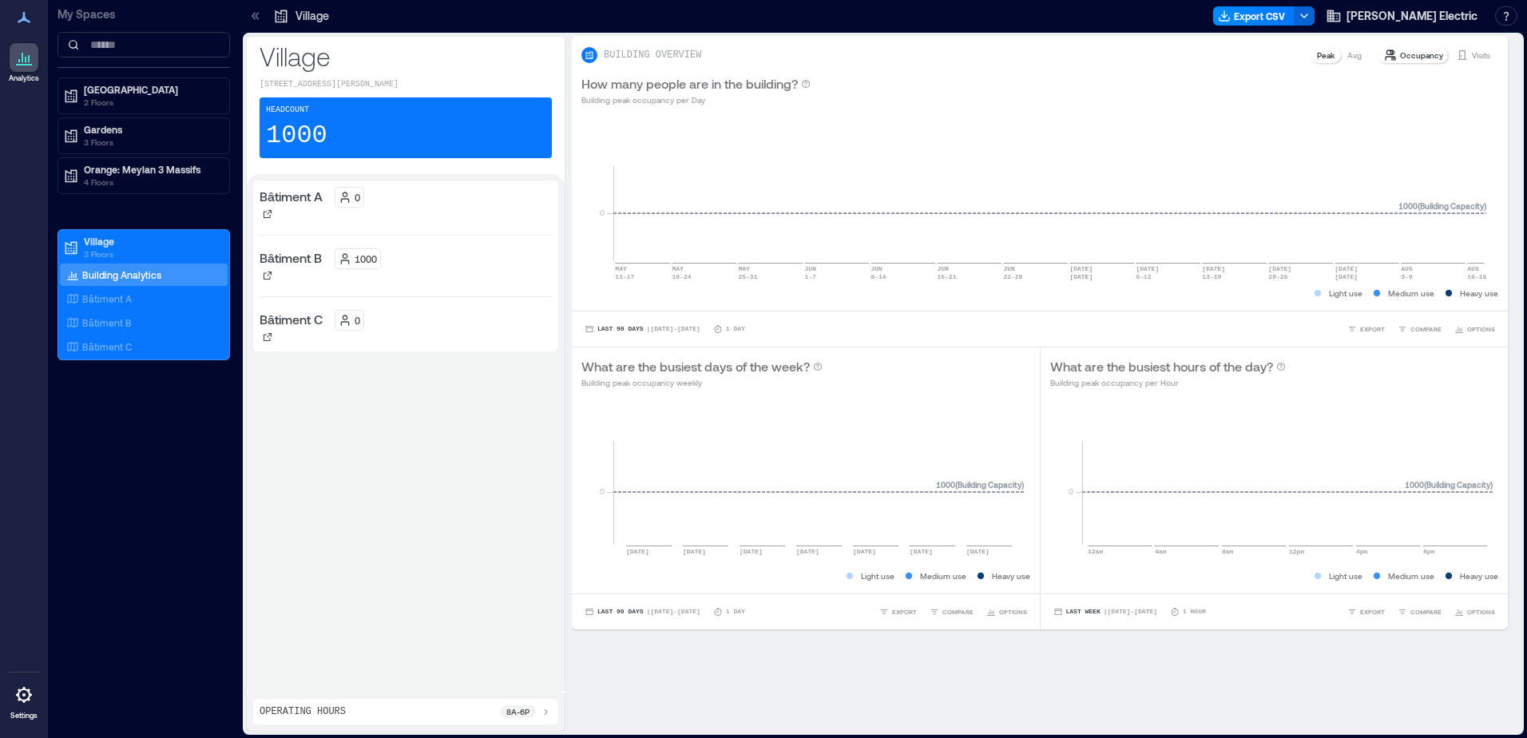
click at [117, 474] on div "My Spaces Bridge Building 2 Floors Gardens 3 Floors Orange: Meylan 3 Massifs 4 …" at bounding box center [144, 369] width 192 height 738
click at [1407, 16] on span "[PERSON_NAME] Electric" at bounding box center [1411, 16] width 131 height 16
click at [77, 470] on div "My Spaces Bridge Building 2 Floors Gardens 3 Floors Orange: Meylan 3 Massifs 4 …" at bounding box center [144, 369] width 192 height 738
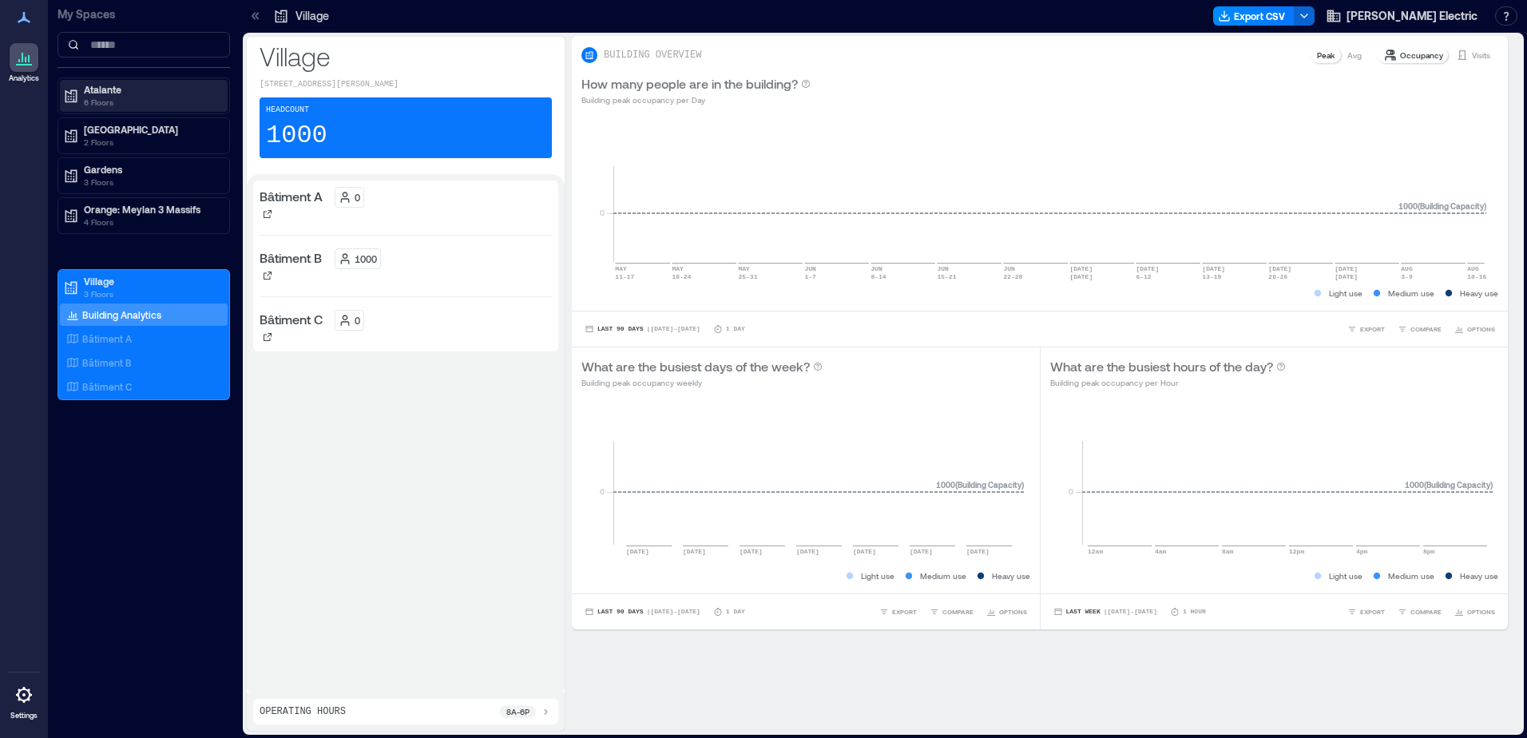
click at [142, 99] on p "6 Floors" at bounding box center [151, 102] width 134 height 13
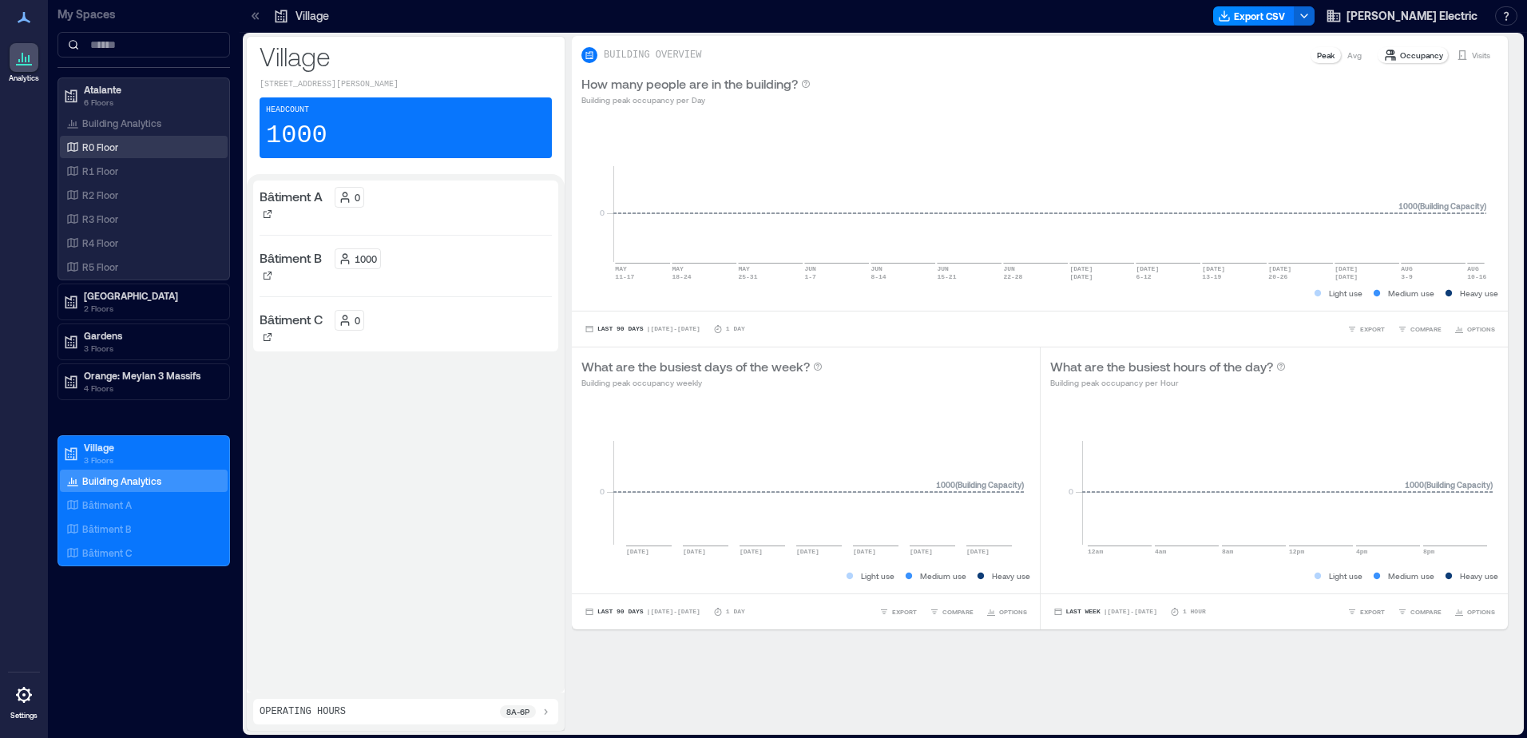
click at [123, 145] on div "R0 Floor" at bounding box center [140, 147] width 155 height 16
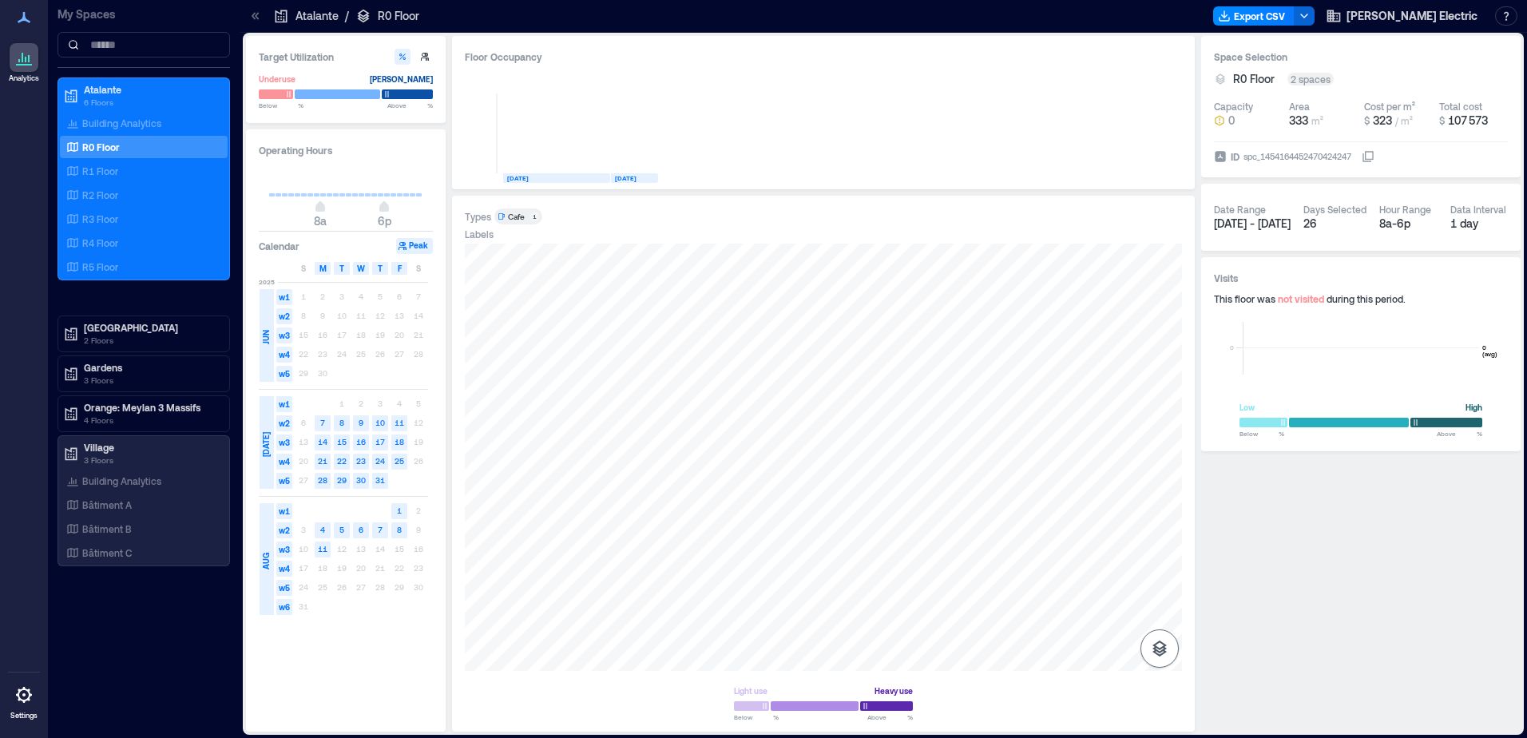
click at [1167, 651] on icon "button" at bounding box center [1159, 648] width 19 height 19
click at [1160, 569] on icon "button" at bounding box center [1159, 564] width 16 height 14
click at [905, 406] on div "H3JBM050" at bounding box center [823, 457] width 717 height 427
click at [917, 259] on span "Details" at bounding box center [901, 260] width 36 height 16
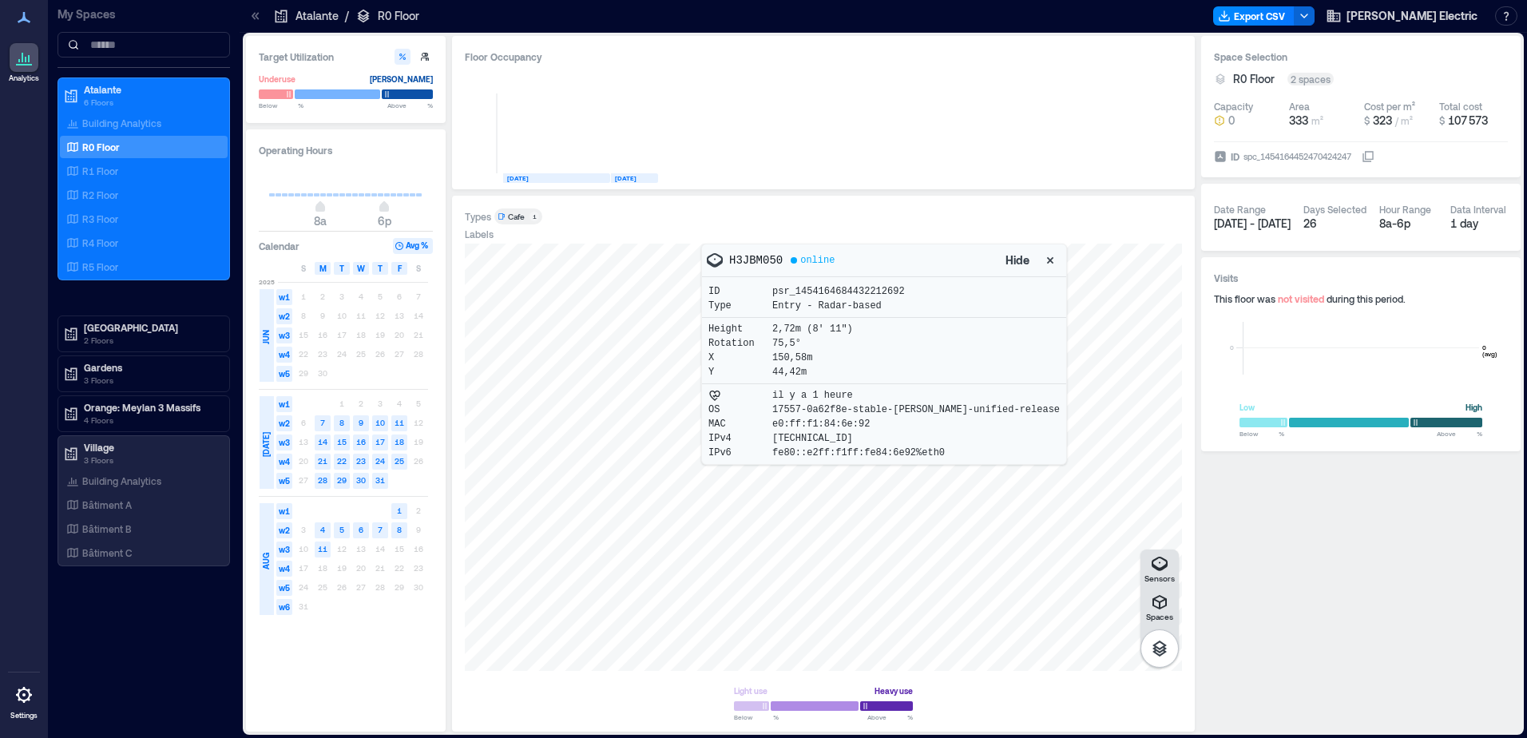
click at [870, 484] on div at bounding box center [823, 457] width 717 height 427
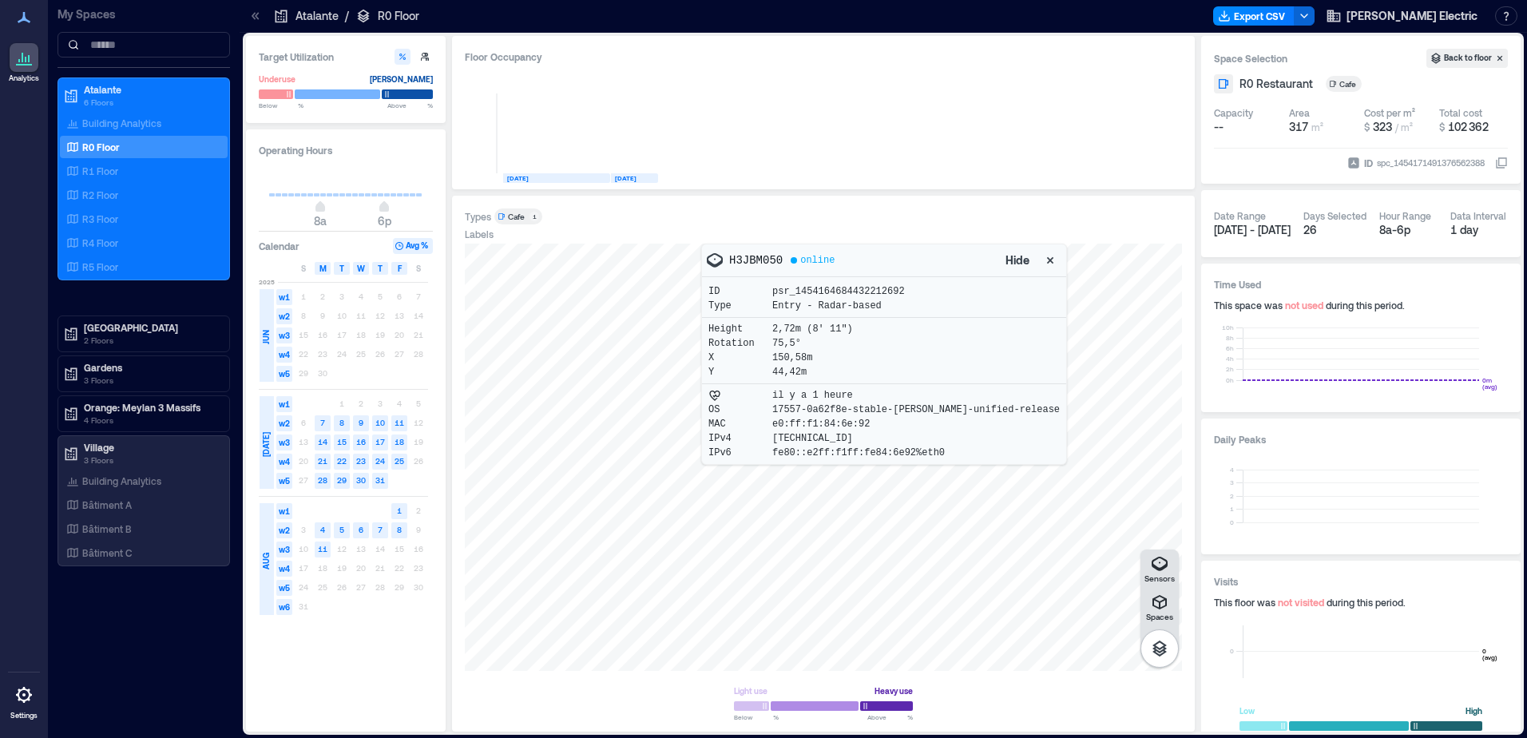
click at [1042, 256] on icon "button" at bounding box center [1050, 260] width 16 height 16
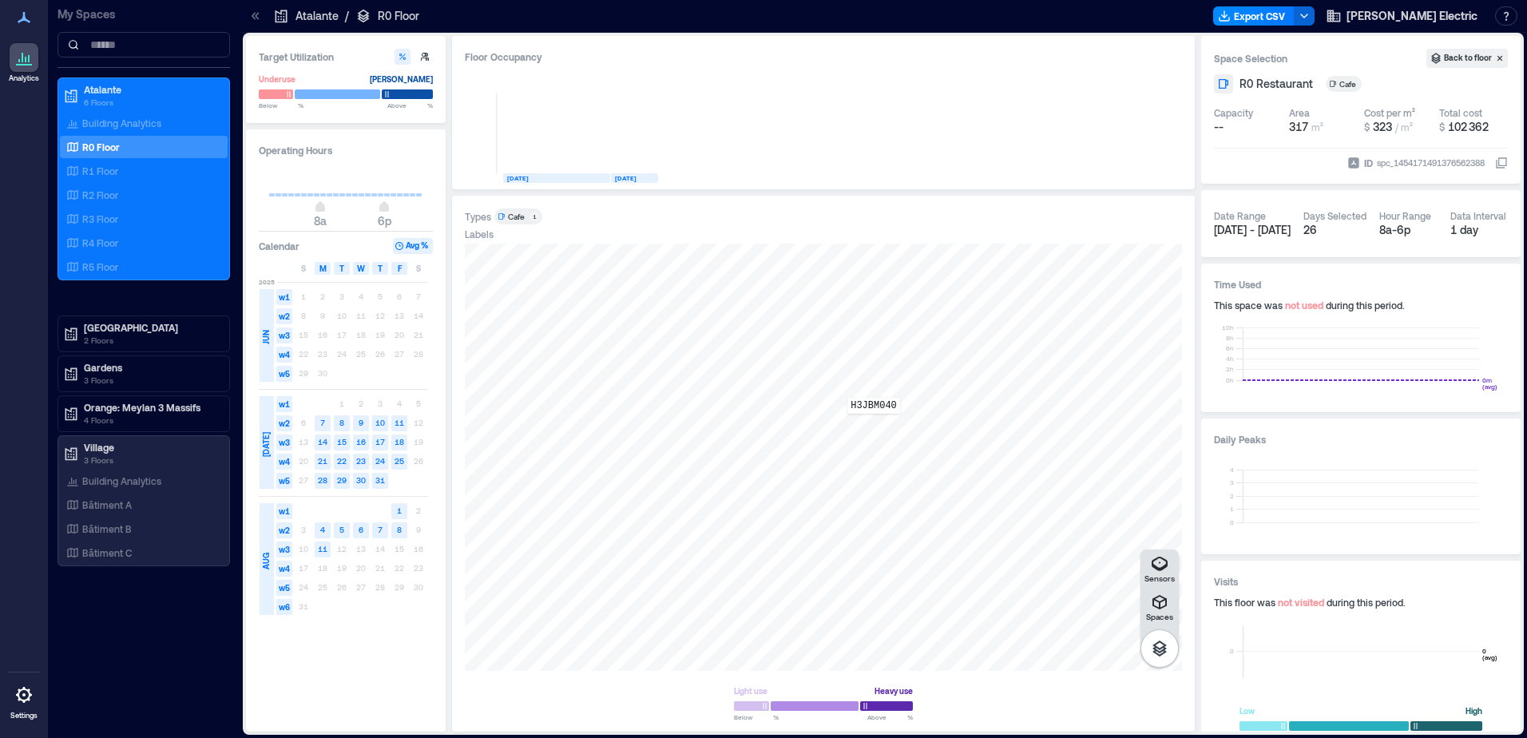
click at [874, 425] on div "H3JBM040" at bounding box center [823, 457] width 717 height 427
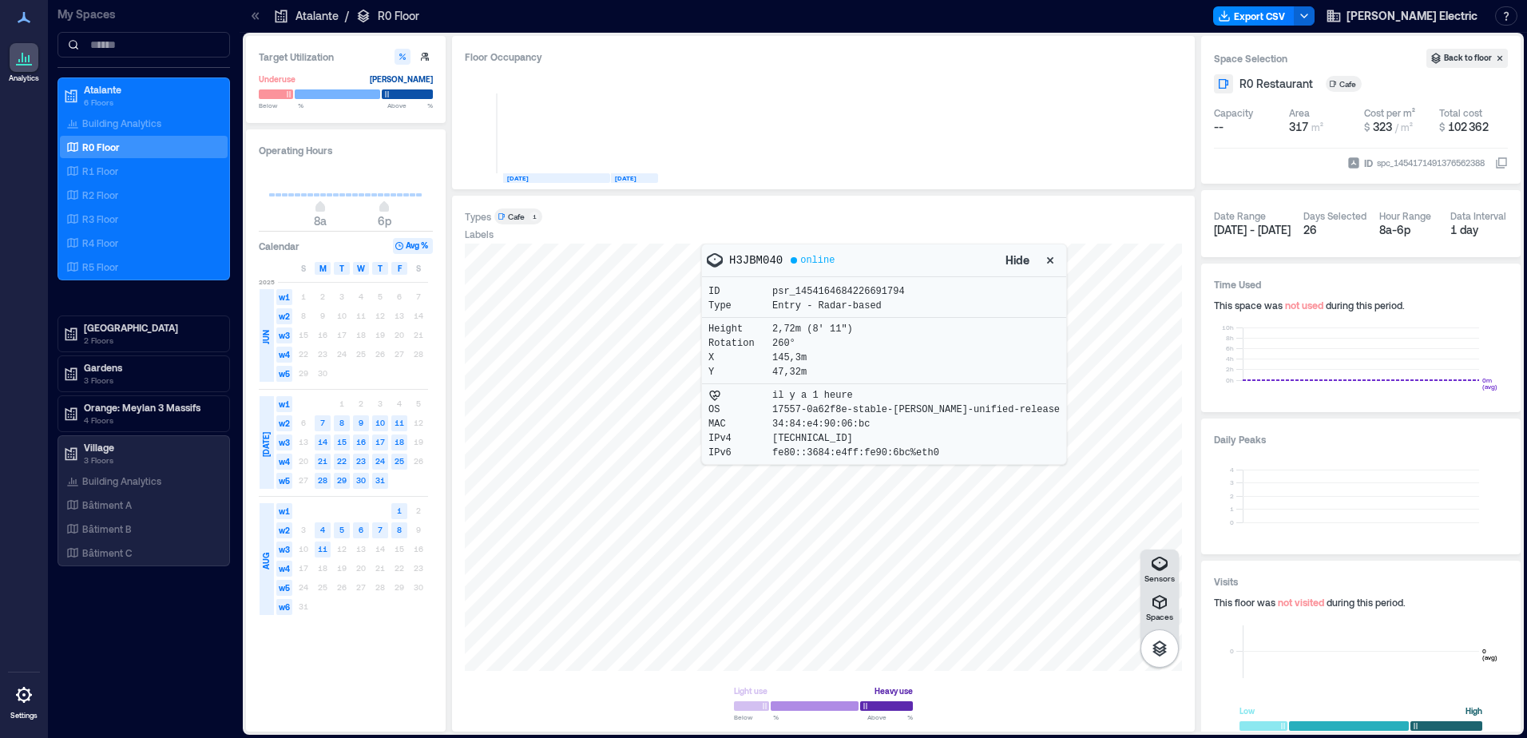
click at [1026, 303] on div at bounding box center [823, 457] width 717 height 427
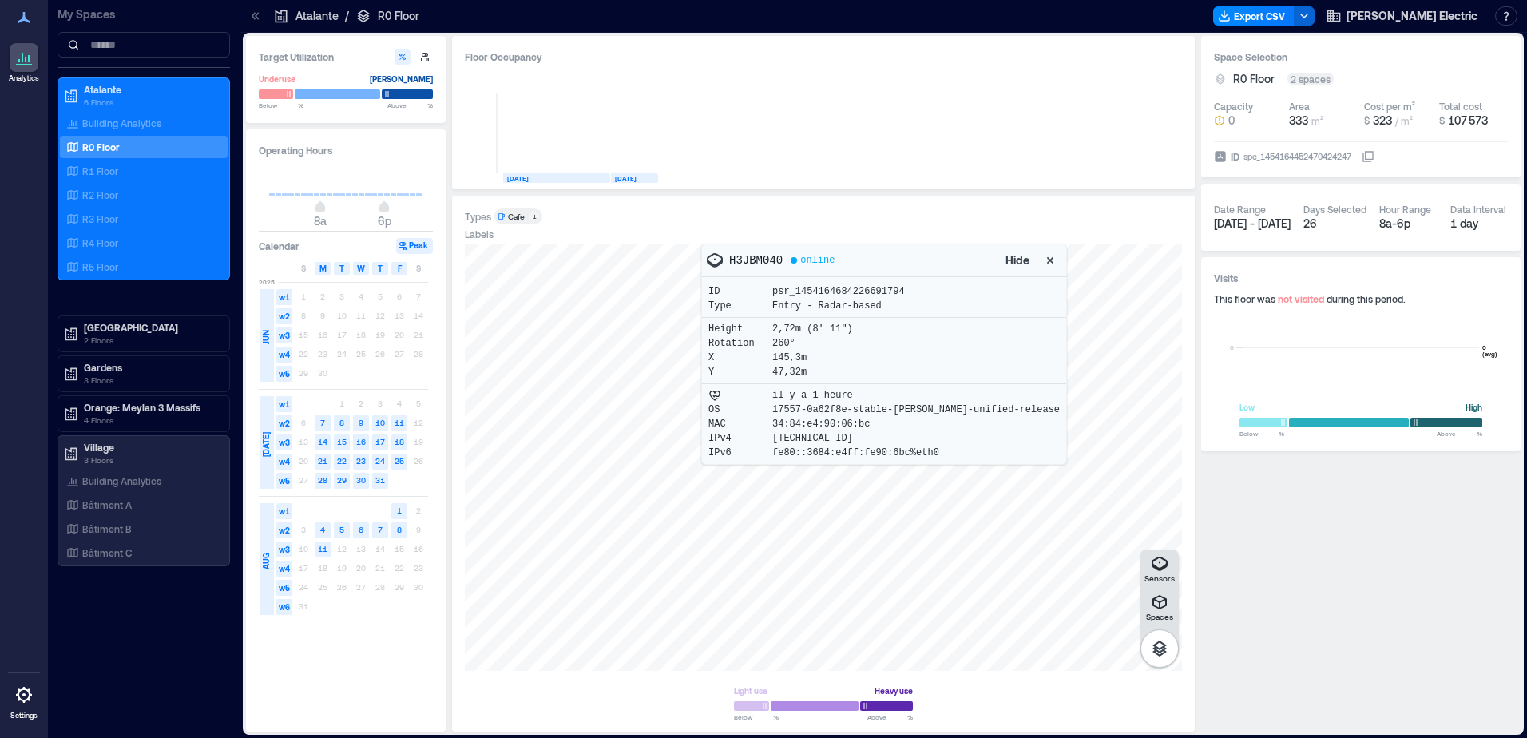
click at [1042, 261] on icon "button" at bounding box center [1050, 260] width 16 height 16
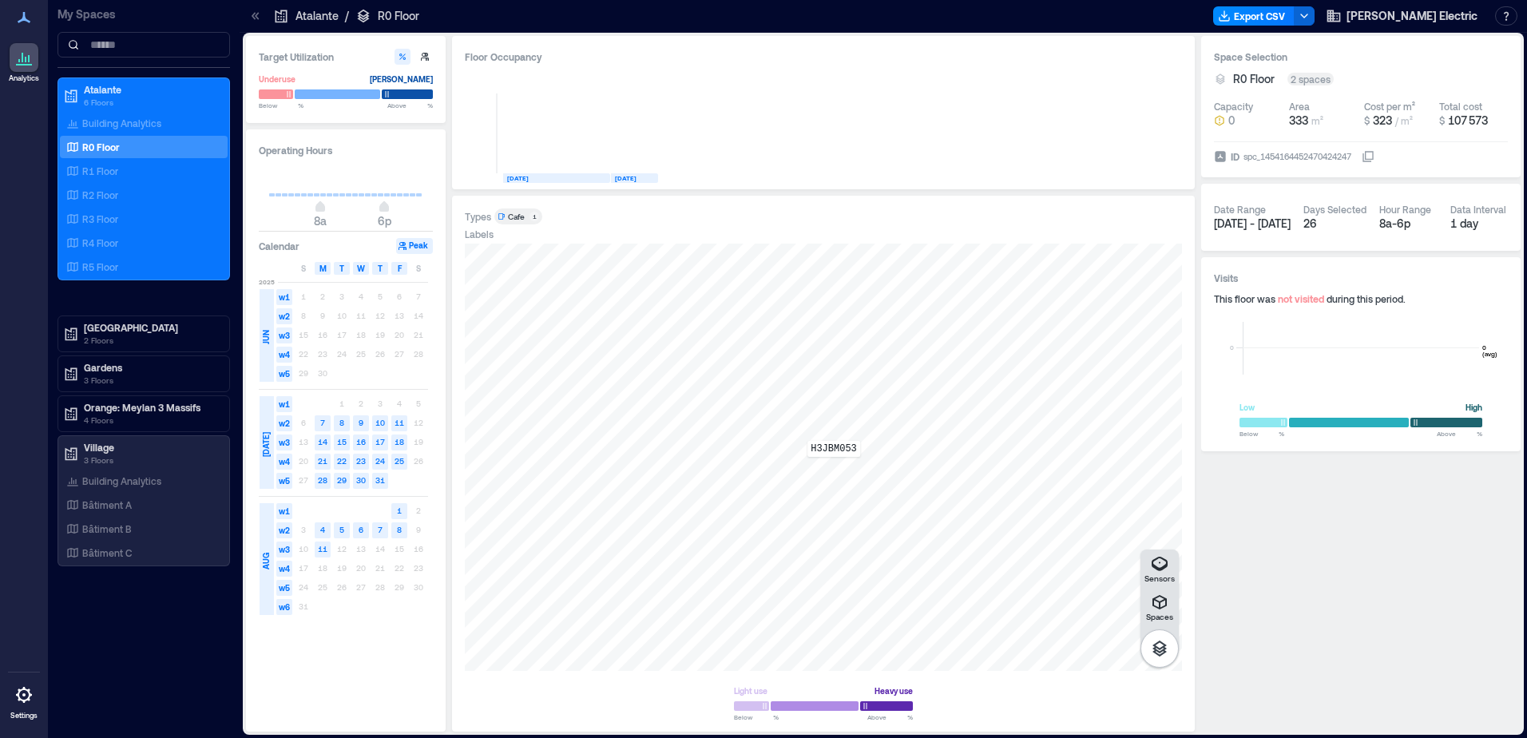
click at [834, 468] on div "H3JBM053" at bounding box center [823, 457] width 717 height 427
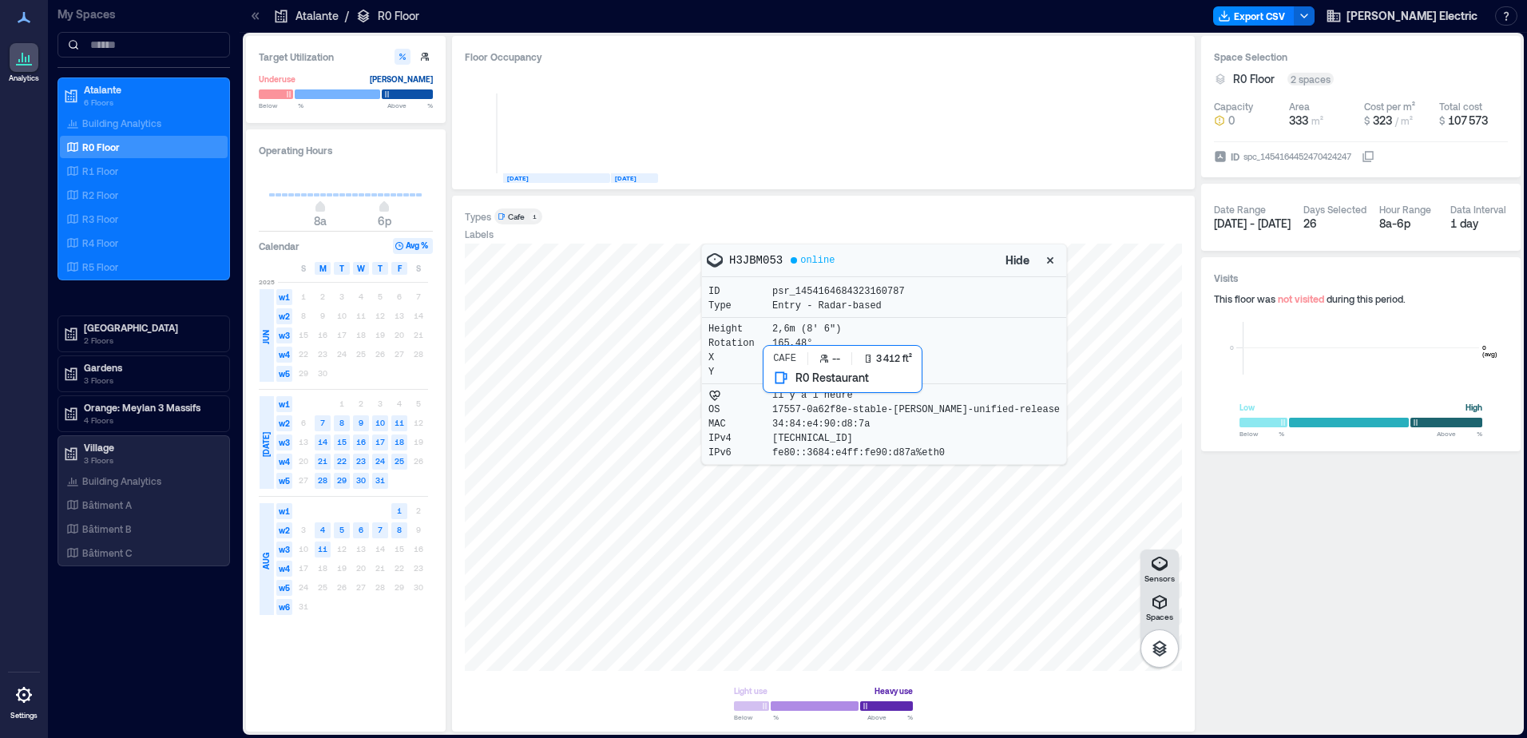
click at [832, 477] on div at bounding box center [823, 457] width 717 height 427
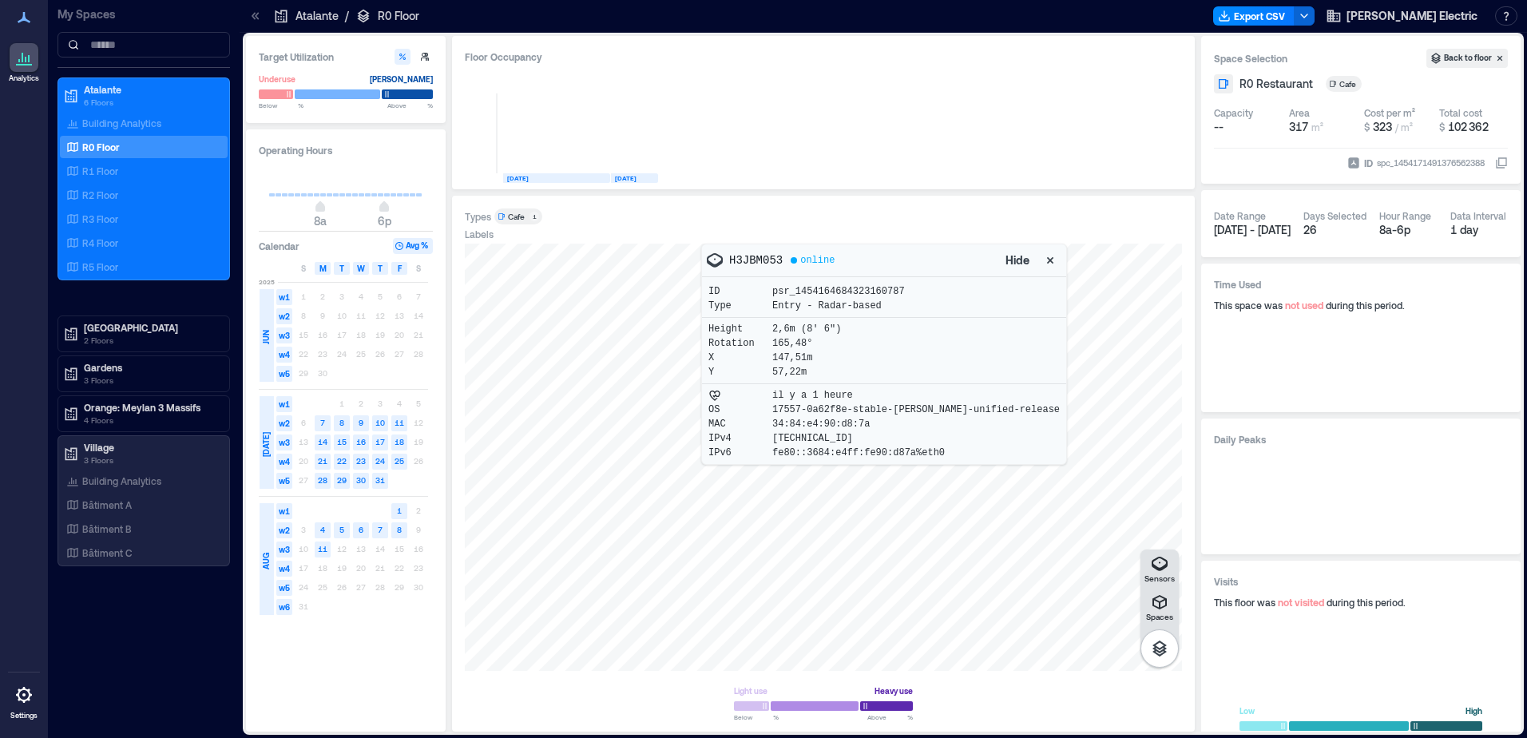
click at [957, 498] on div at bounding box center [823, 457] width 717 height 427
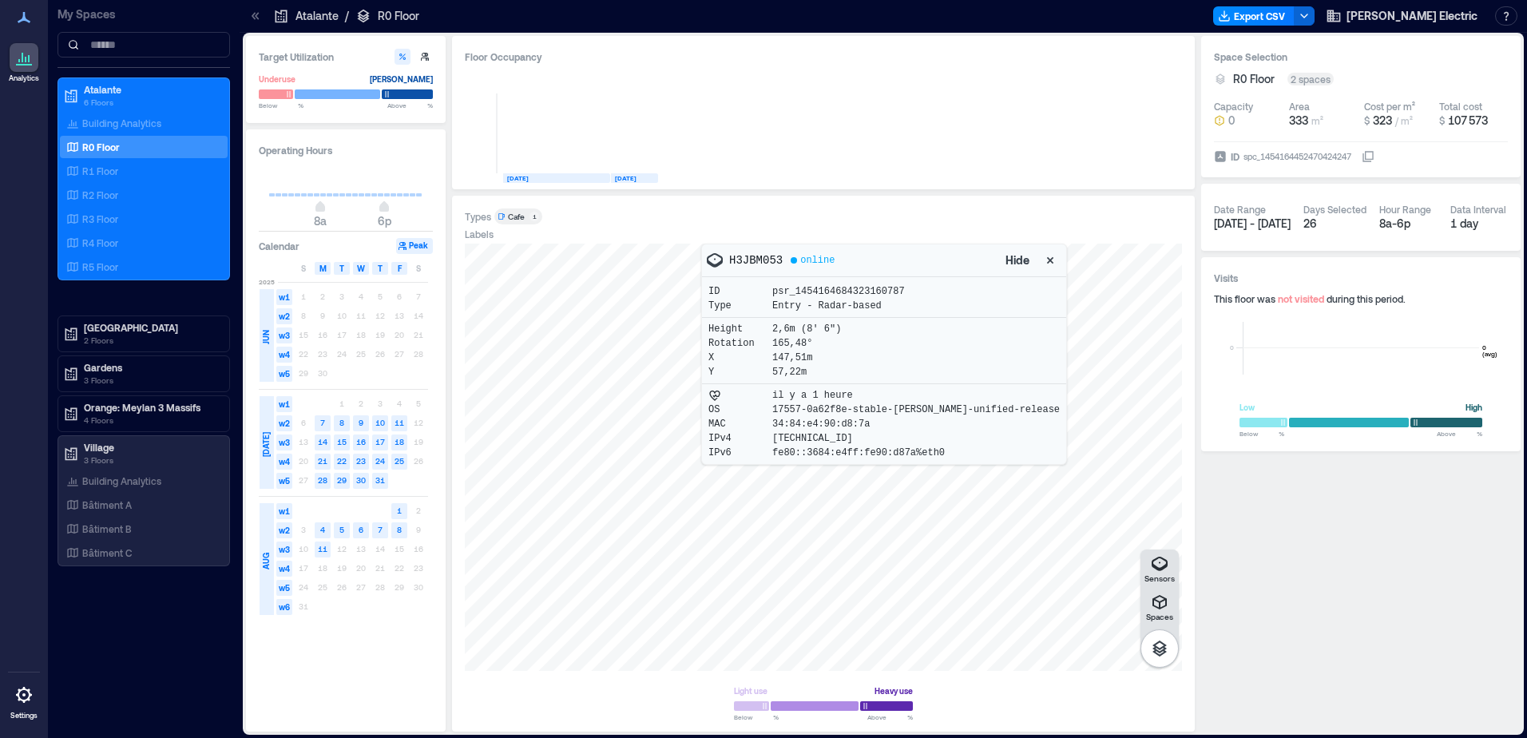
click at [1042, 257] on icon "button" at bounding box center [1050, 260] width 16 height 16
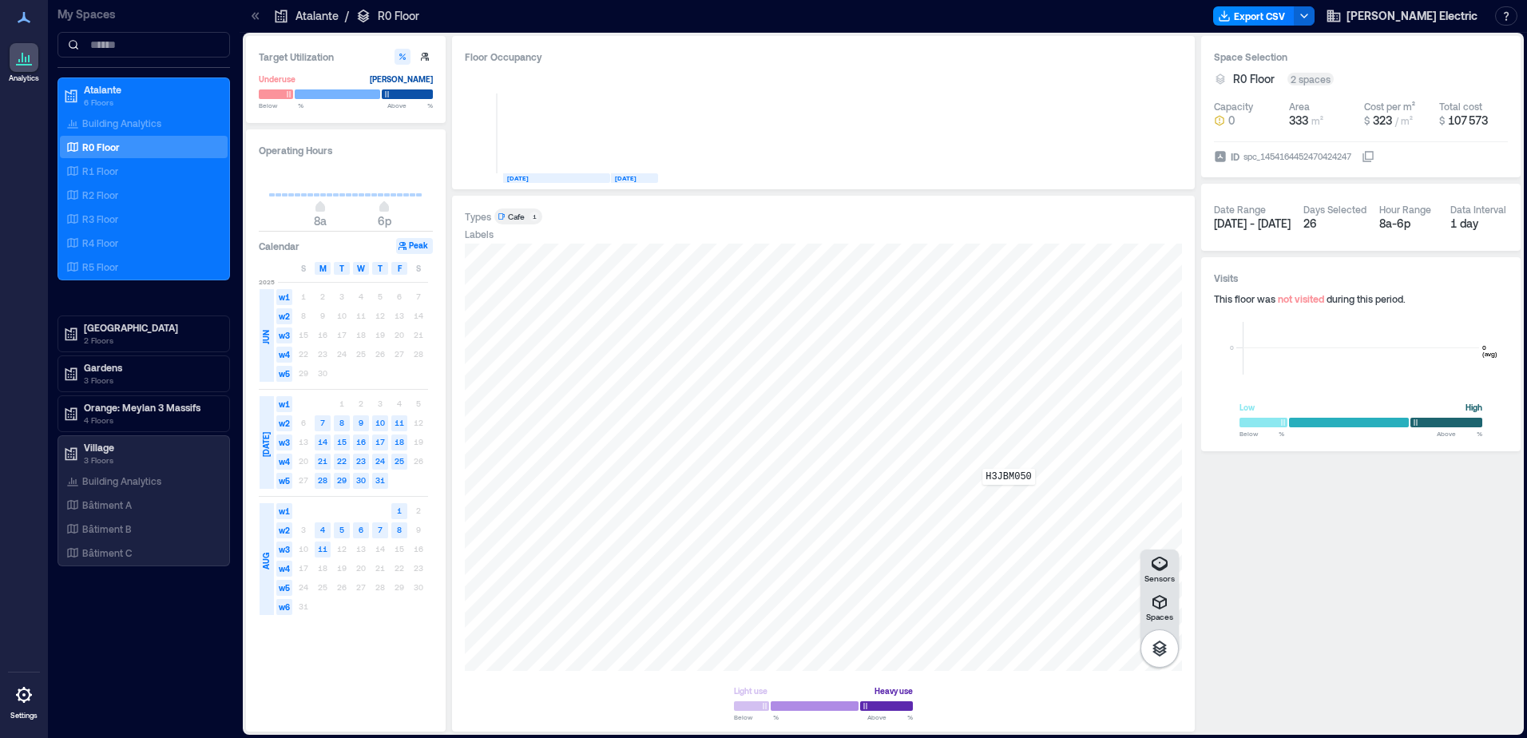
click at [1008, 496] on div "H3JBM050" at bounding box center [823, 457] width 717 height 427
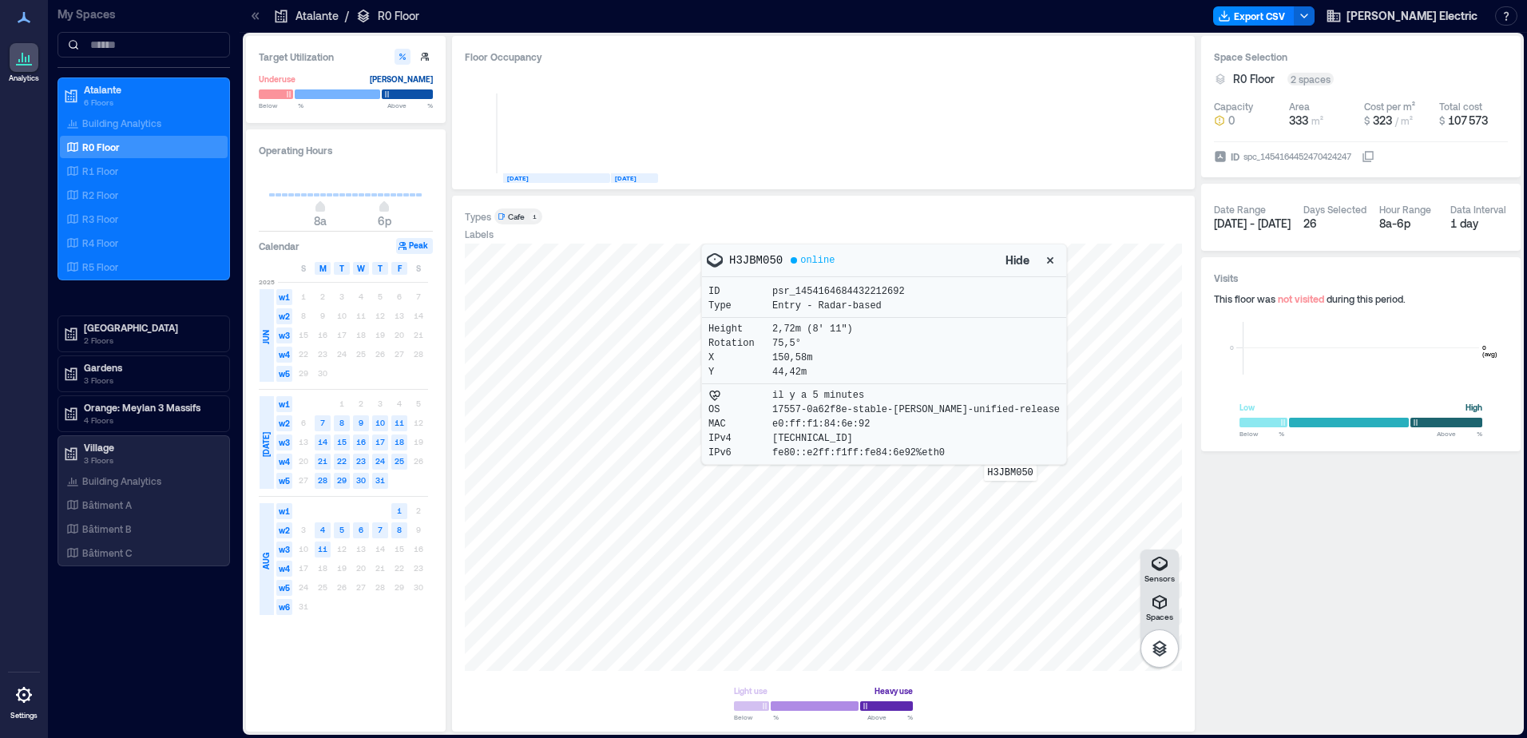
click at [1010, 492] on div "H3JBM050" at bounding box center [823, 457] width 717 height 427
click at [133, 170] on div "R1 Floor" at bounding box center [140, 171] width 155 height 16
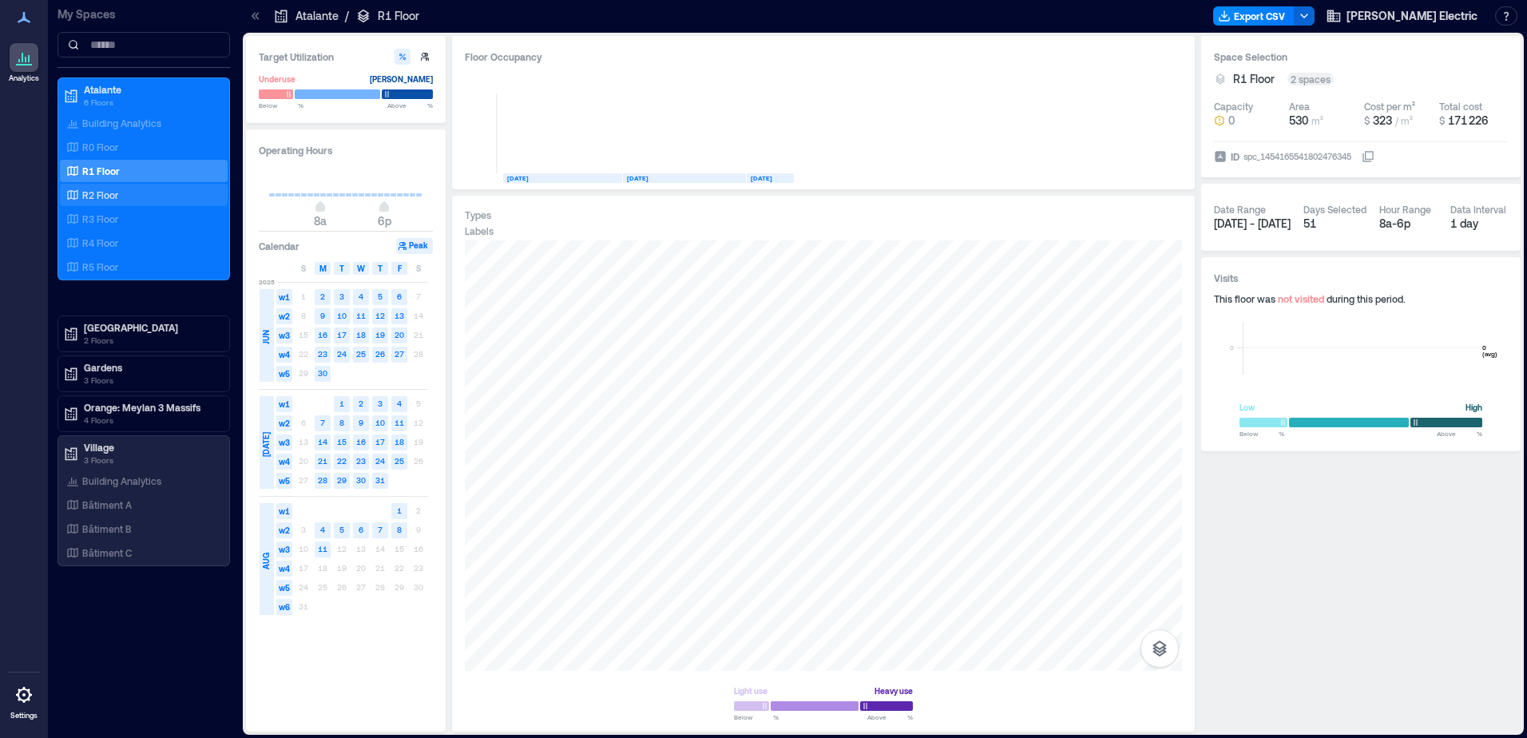
click at [133, 188] on div "R2 Floor" at bounding box center [140, 195] width 155 height 16
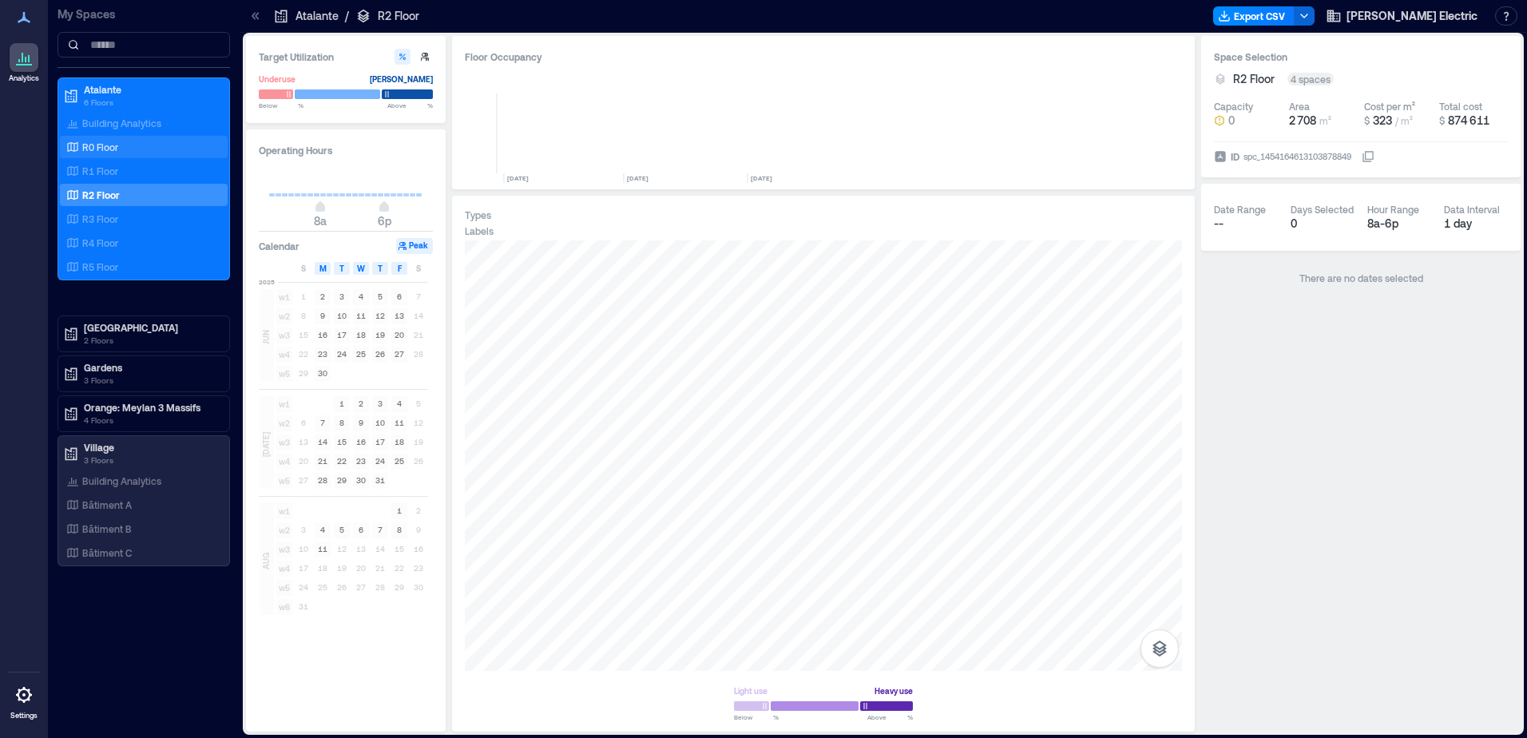
click at [144, 147] on div "R0 Floor" at bounding box center [140, 147] width 155 height 16
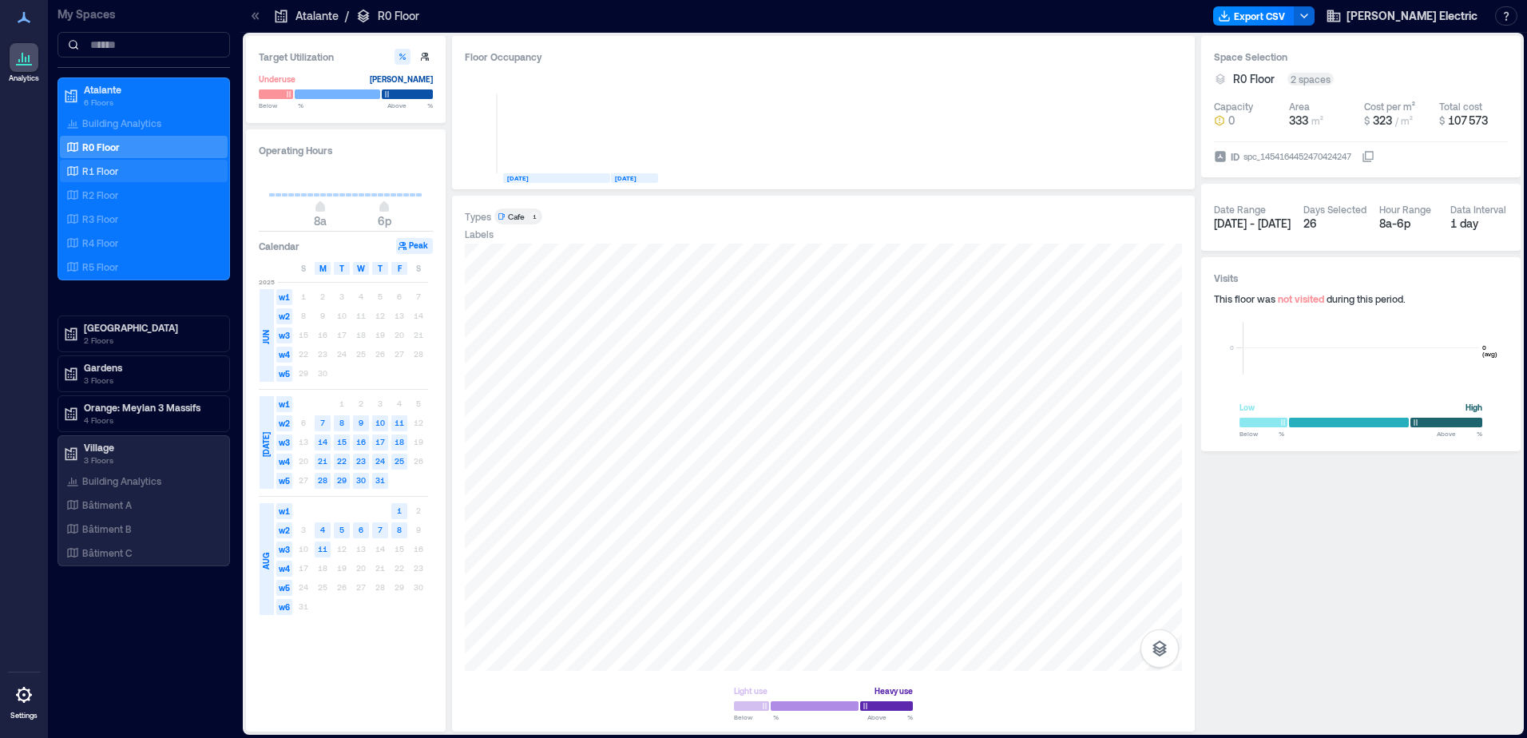
click at [156, 164] on div "R1 Floor" at bounding box center [140, 171] width 155 height 16
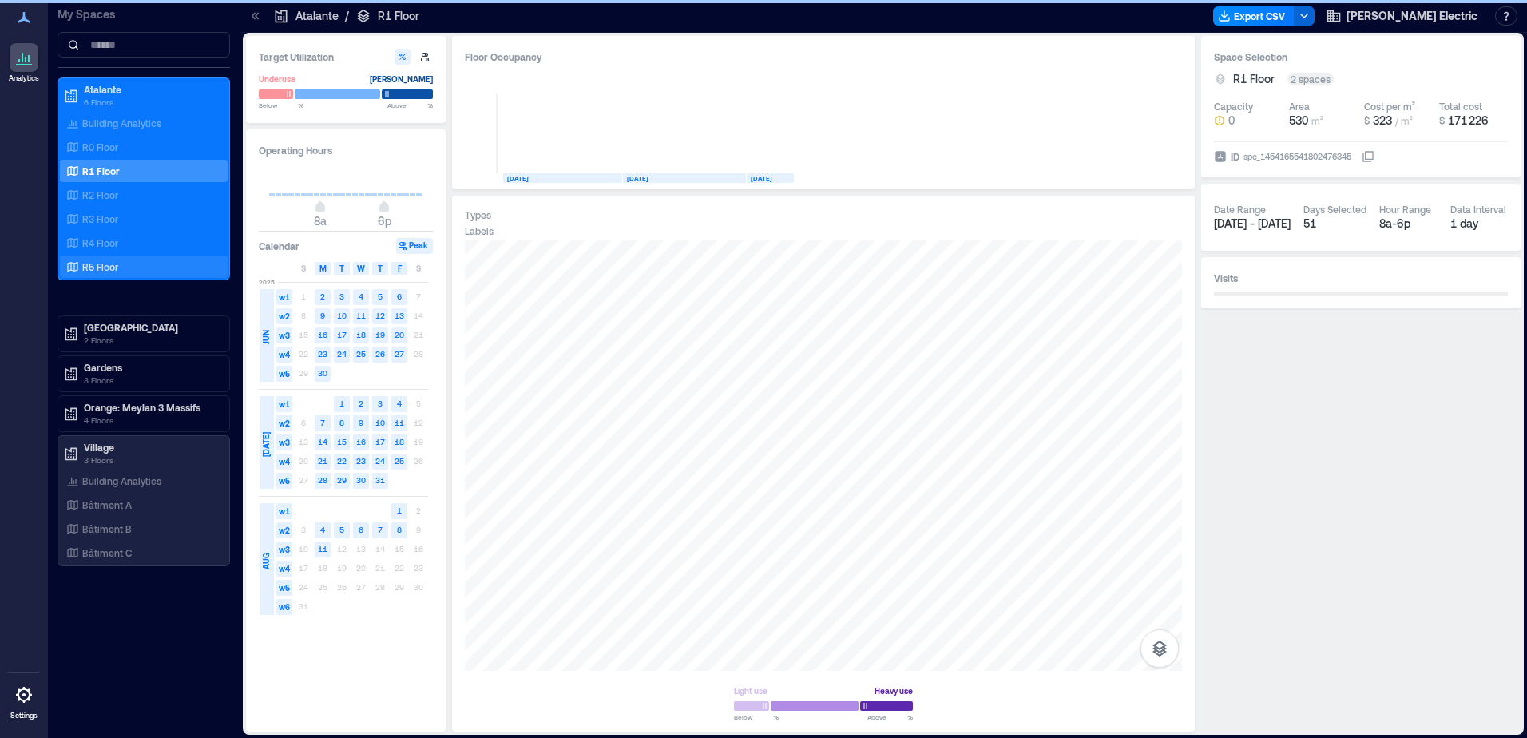
click at [130, 262] on div "R5 Floor" at bounding box center [140, 267] width 155 height 16
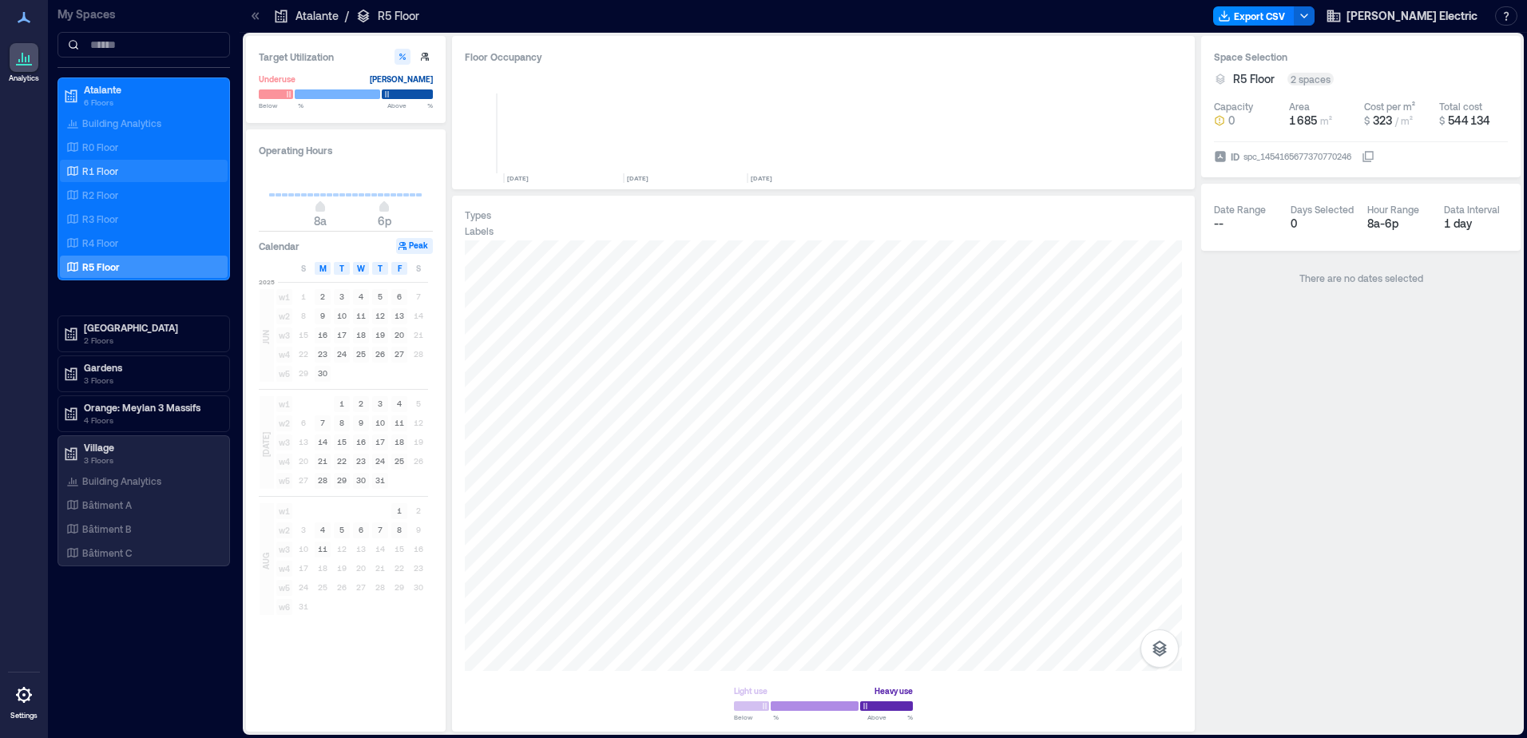
click at [120, 143] on div "R0 Floor" at bounding box center [140, 147] width 155 height 16
